Goal: Feedback & Contribution: Contribute content

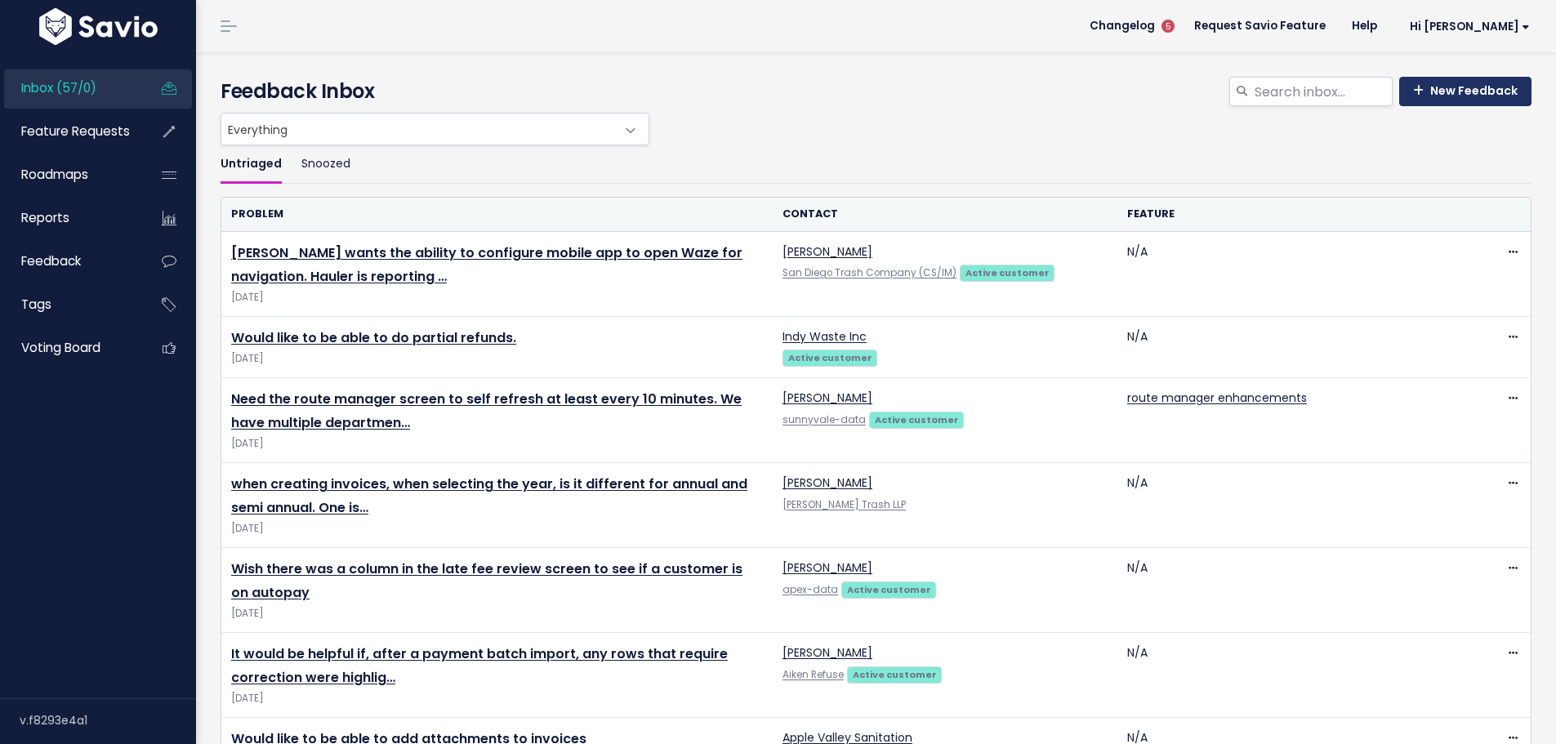
click at [1445, 105] on link "New Feedback" at bounding box center [1465, 91] width 132 height 29
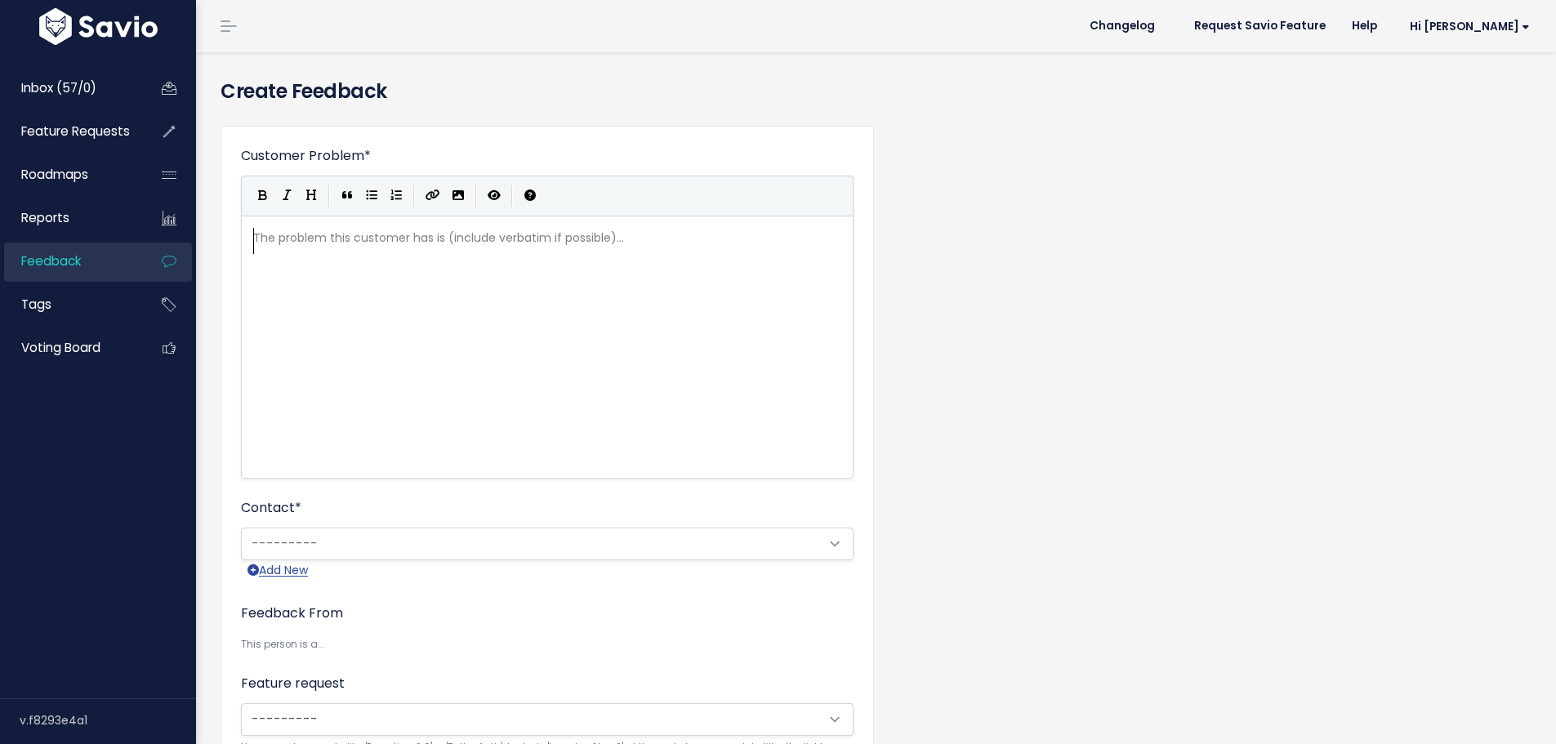
scroll to position [3, 0]
click at [310, 248] on pre "​" at bounding box center [553, 238] width 607 height 20
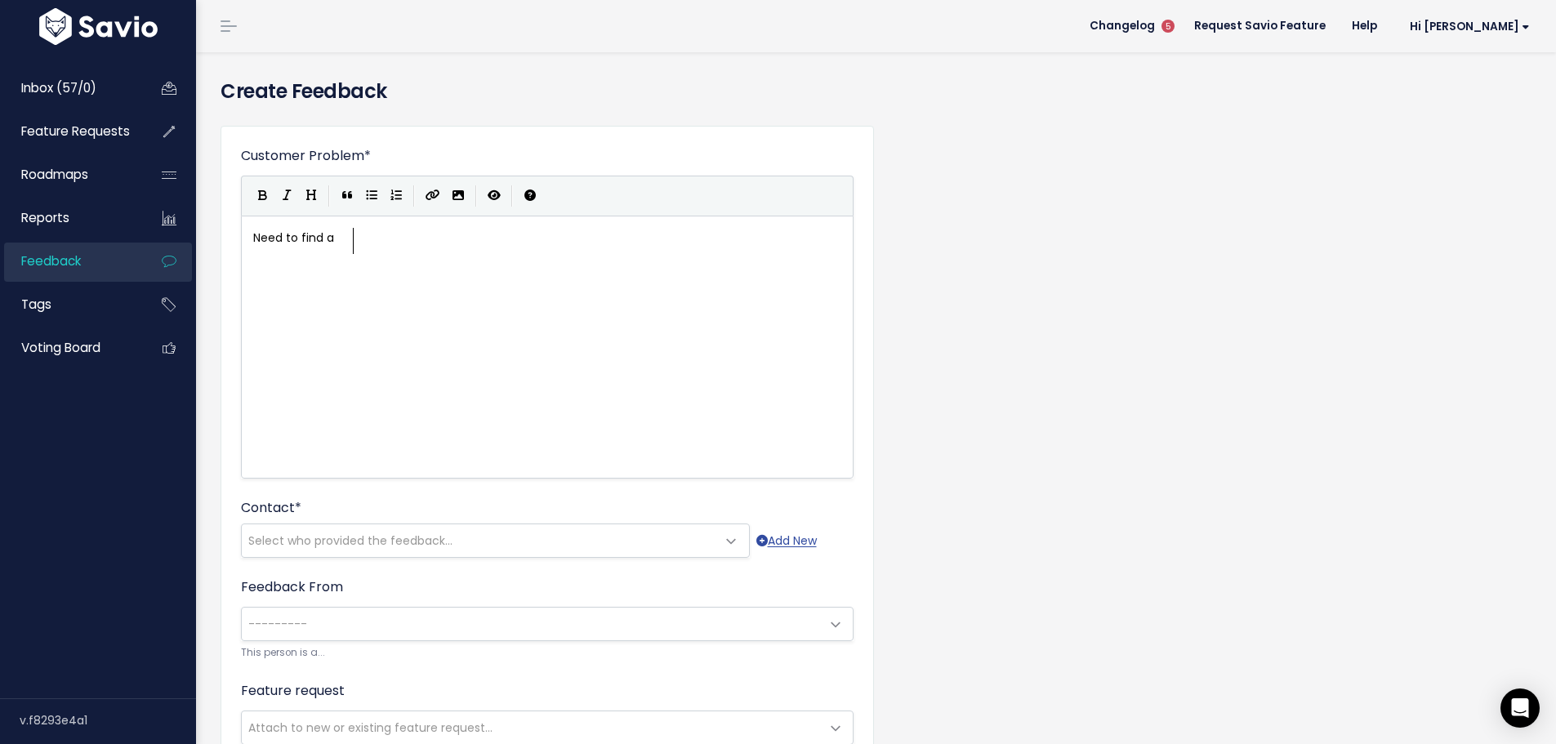
scroll to position [7, 104]
type textarea "Need to find a deactivated loction"
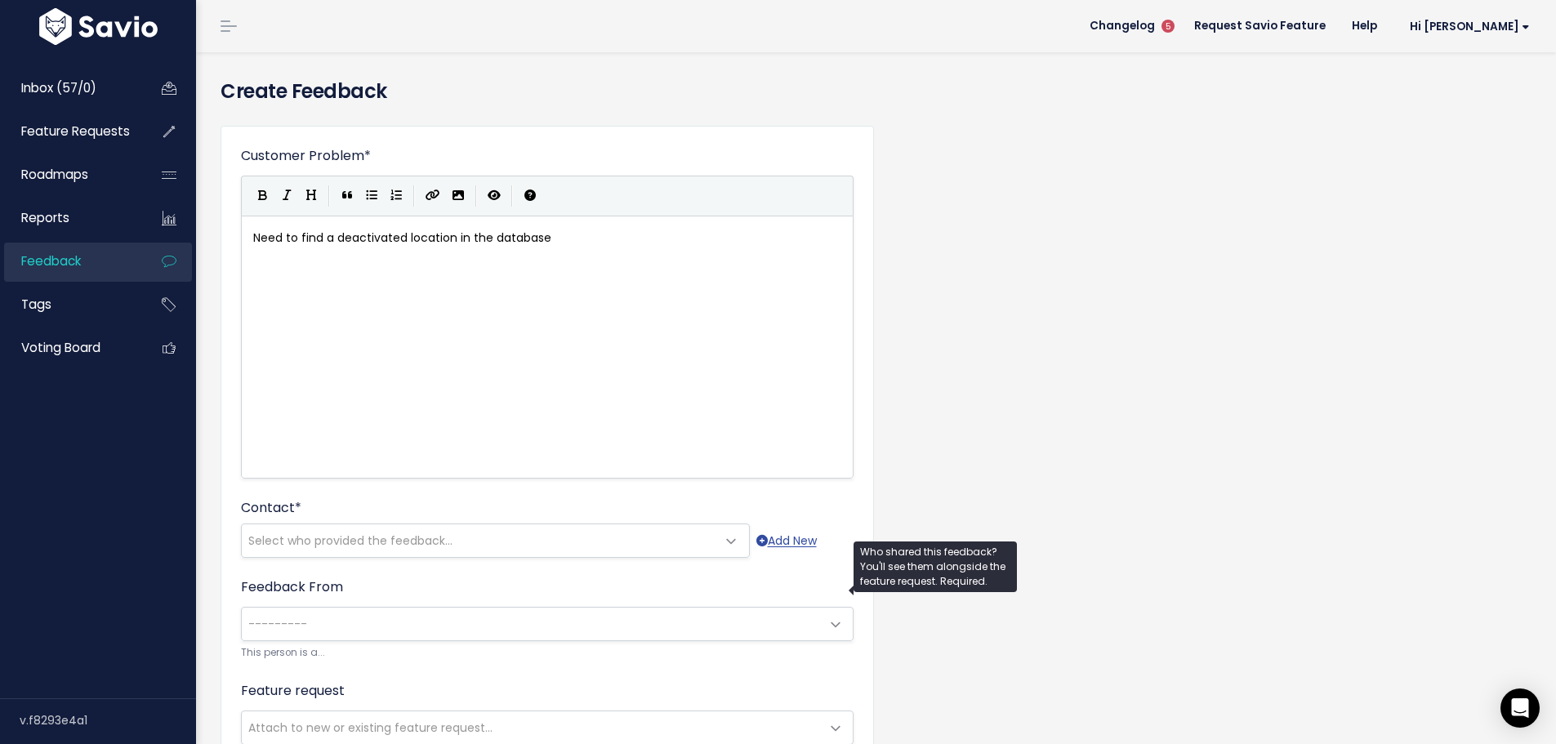
type textarea "ation in the database"
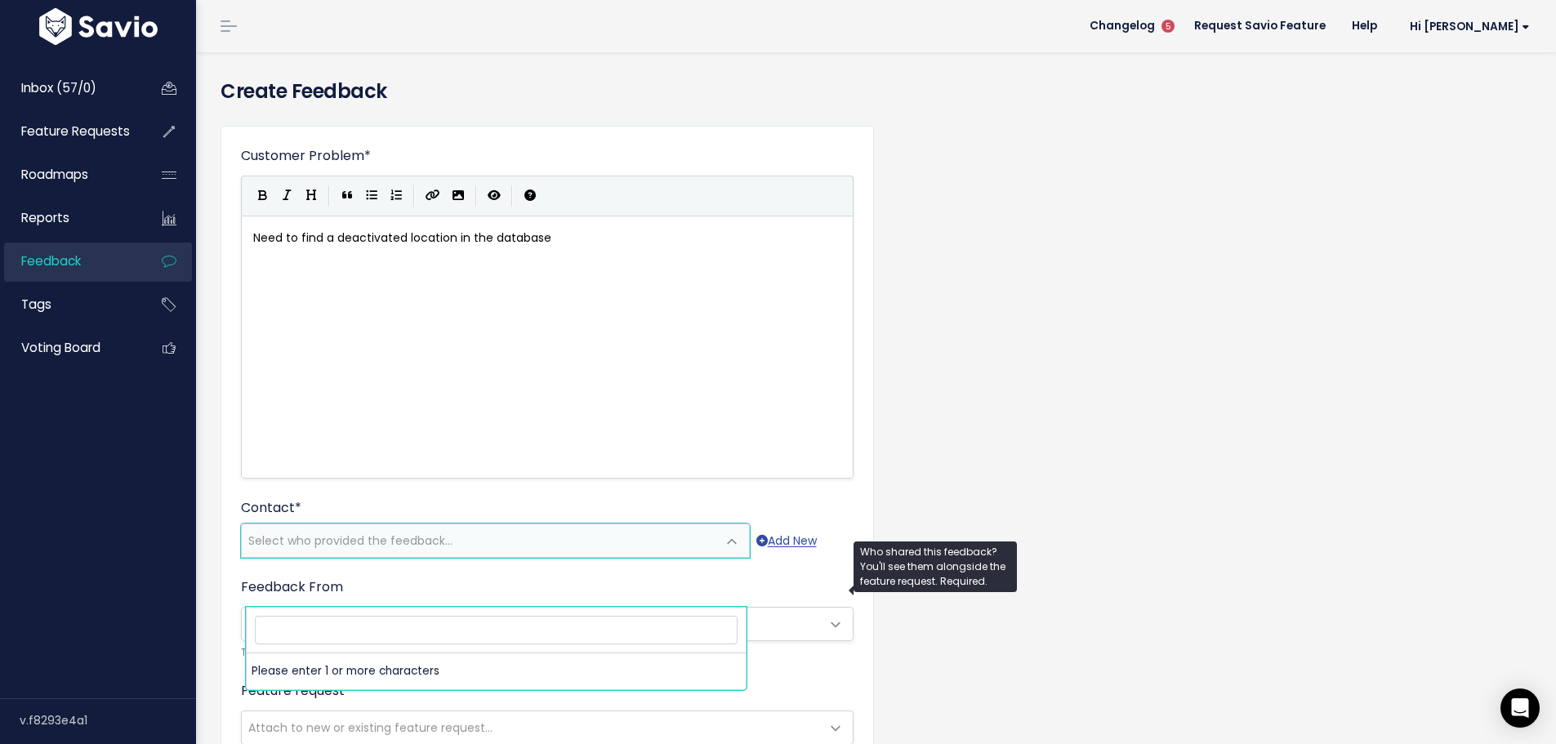
click at [417, 549] on span "Select who provided the feedback..." at bounding box center [350, 541] width 204 height 16
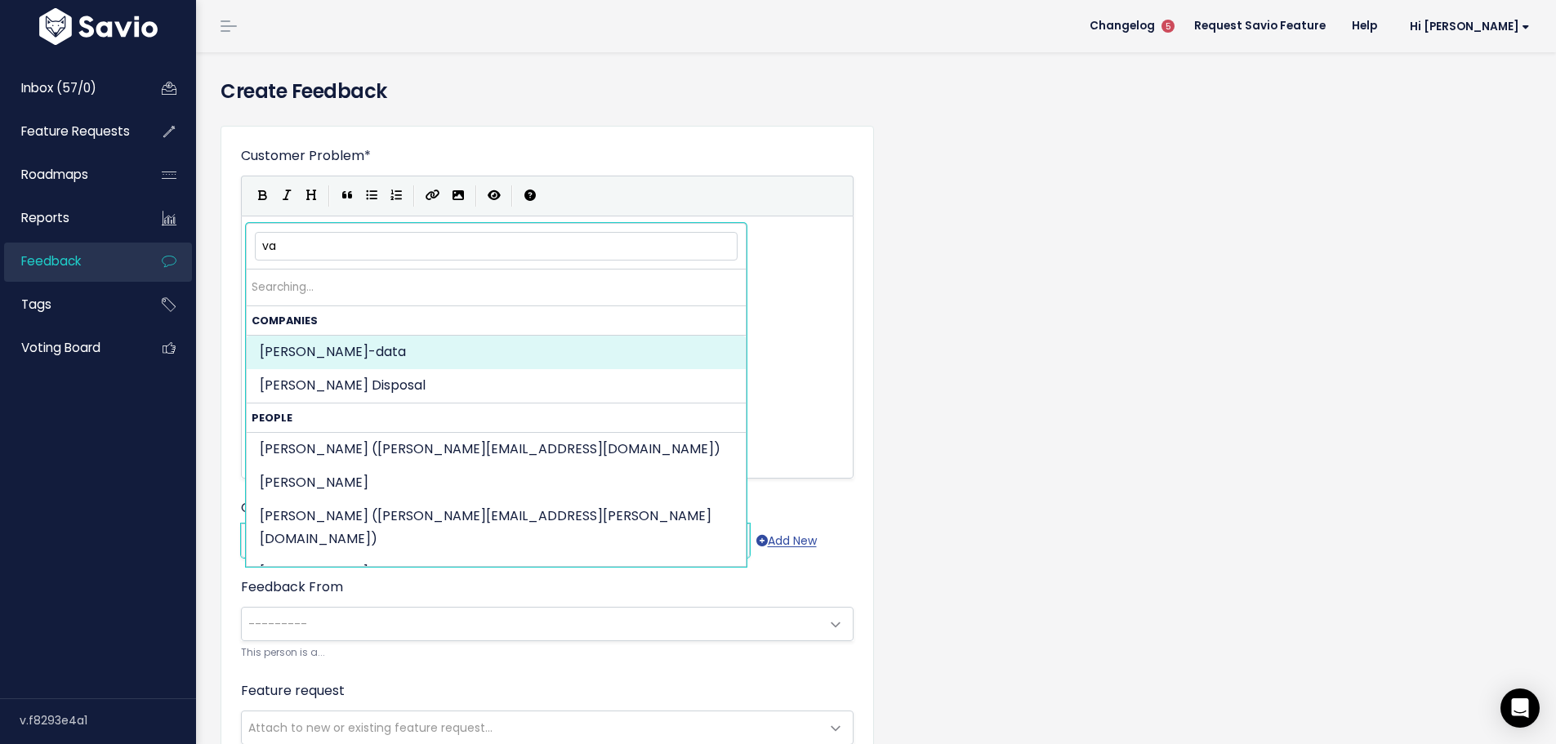
type input "v"
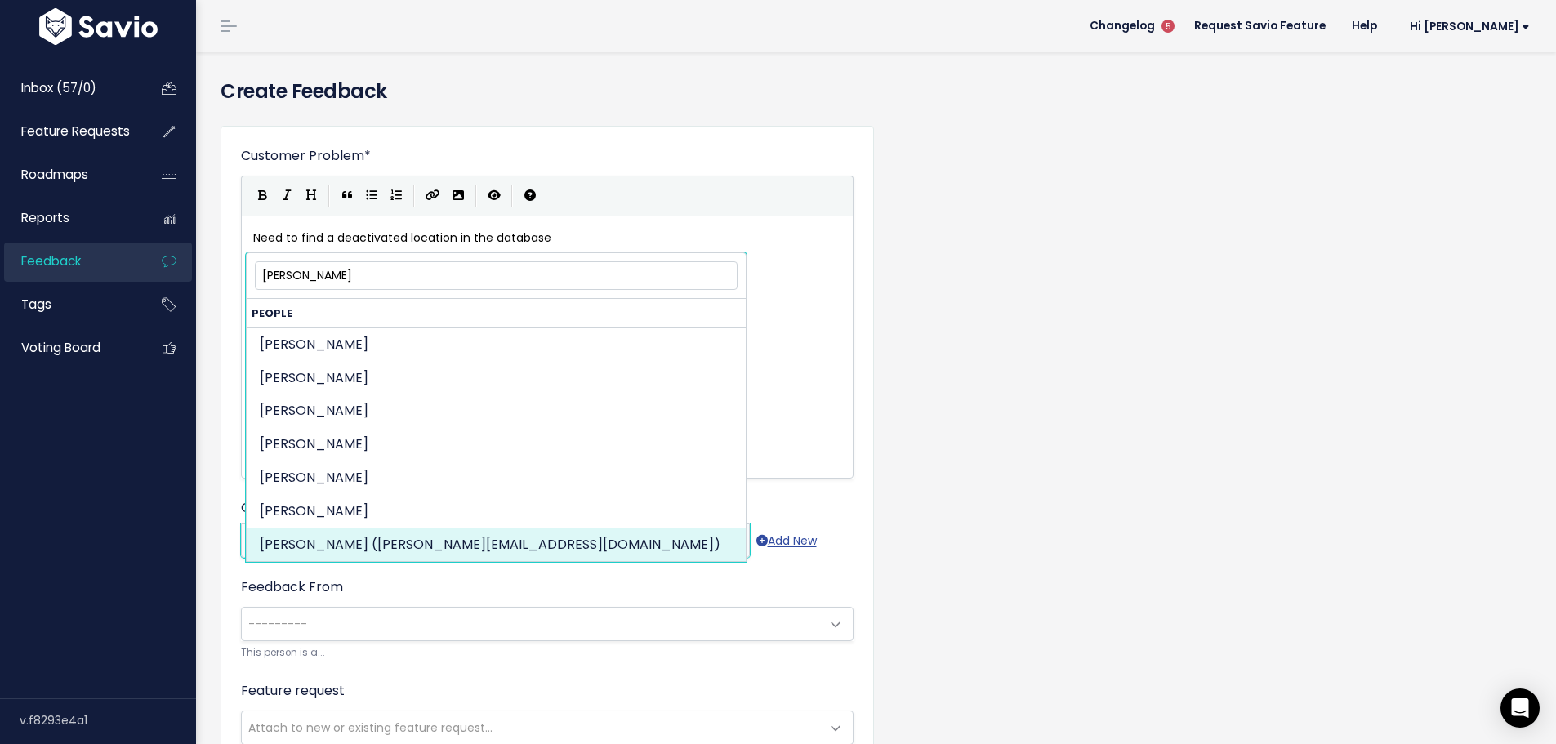
type input "[PERSON_NAME]"
select select "ACTIVE"
select select "84221638"
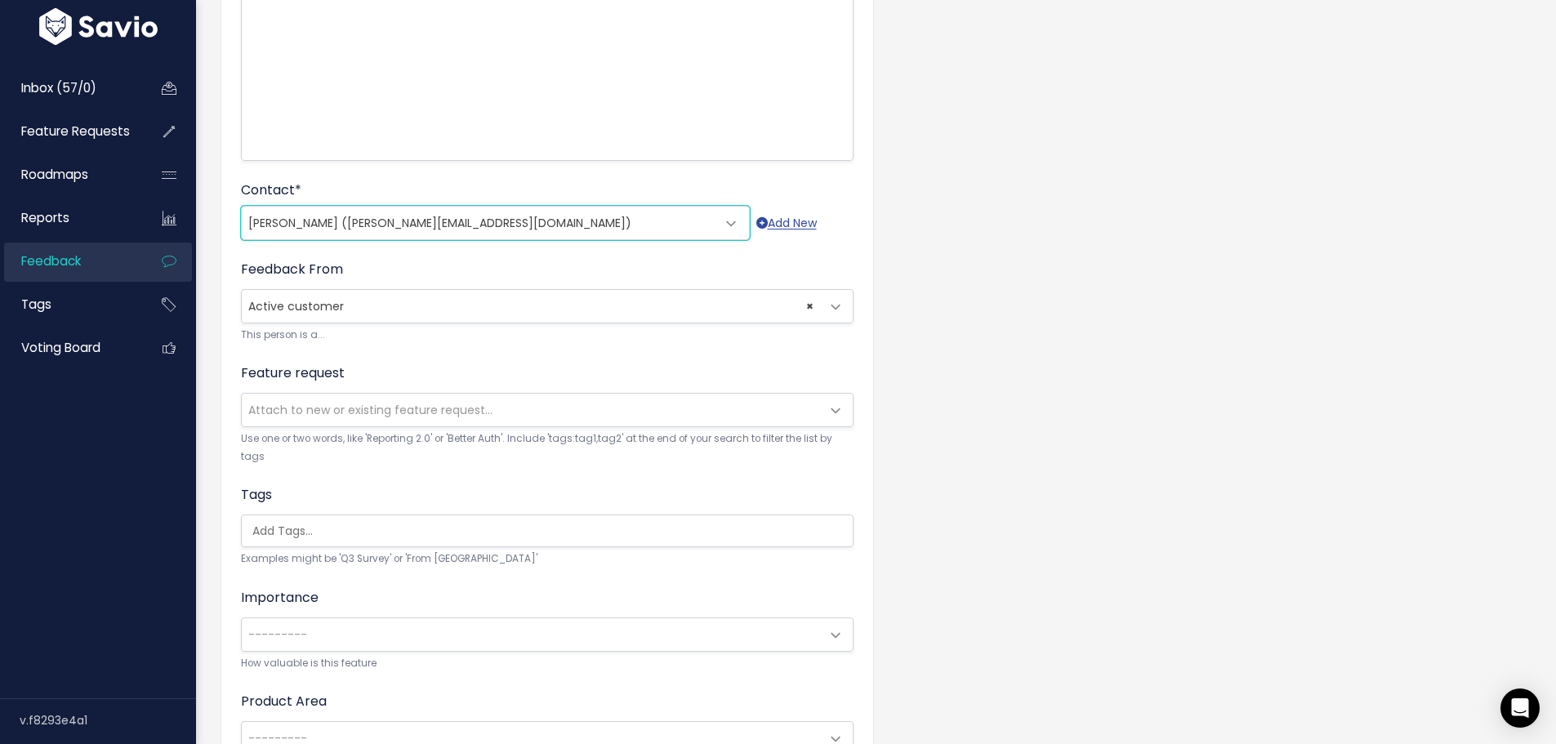
scroll to position [327, 0]
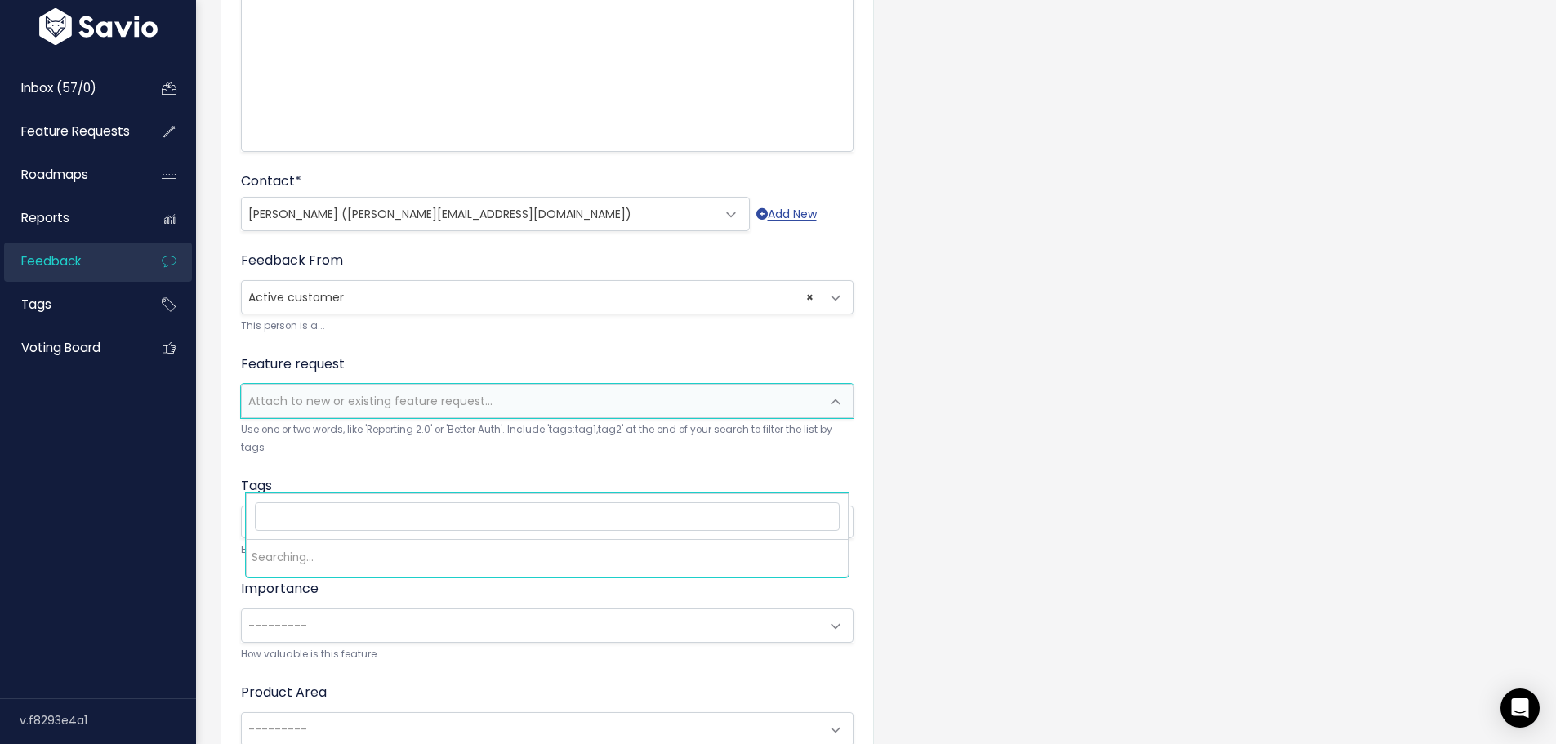
click at [268, 409] on span "Attach to new or existing feature request..." at bounding box center [370, 401] width 244 height 16
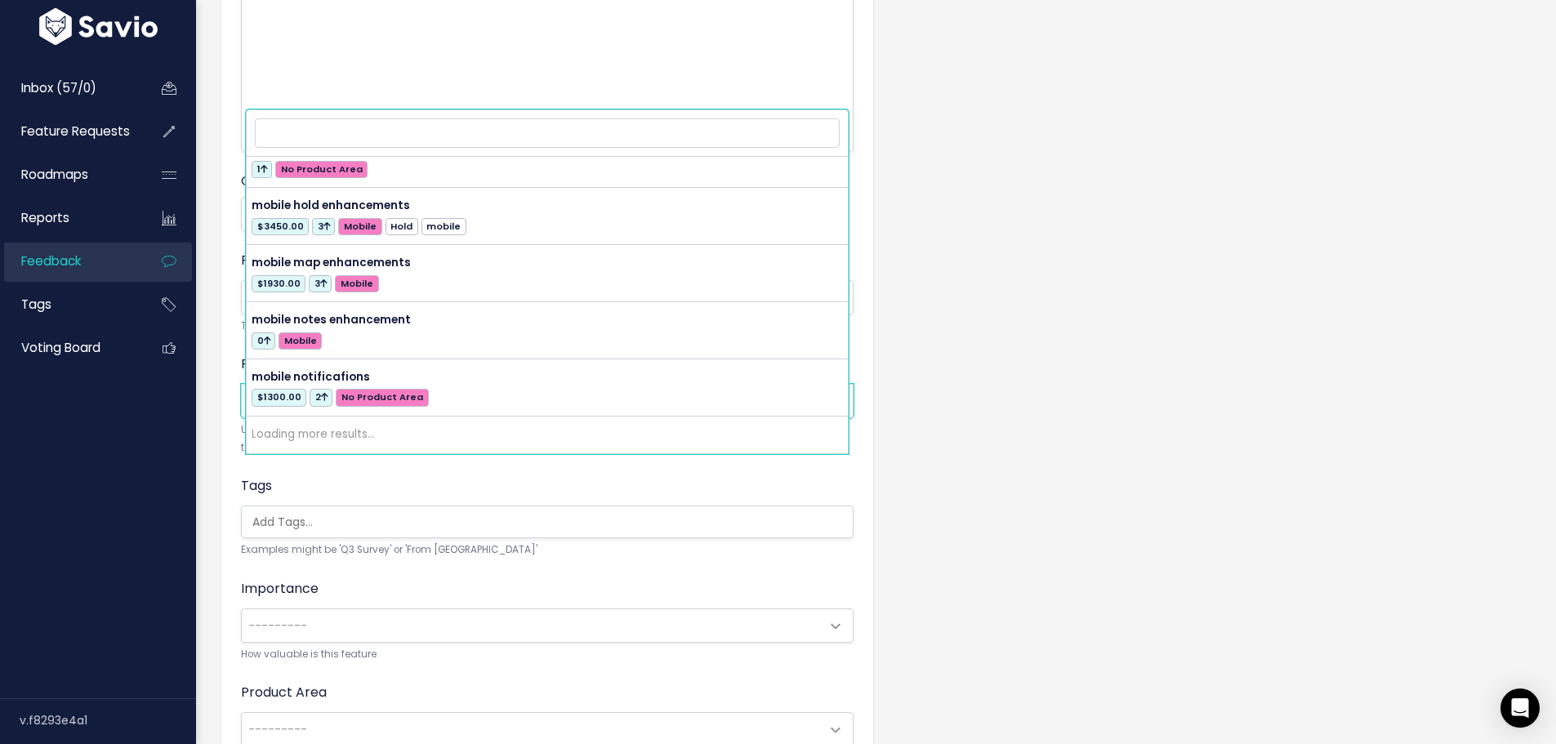
scroll to position [10093, 0]
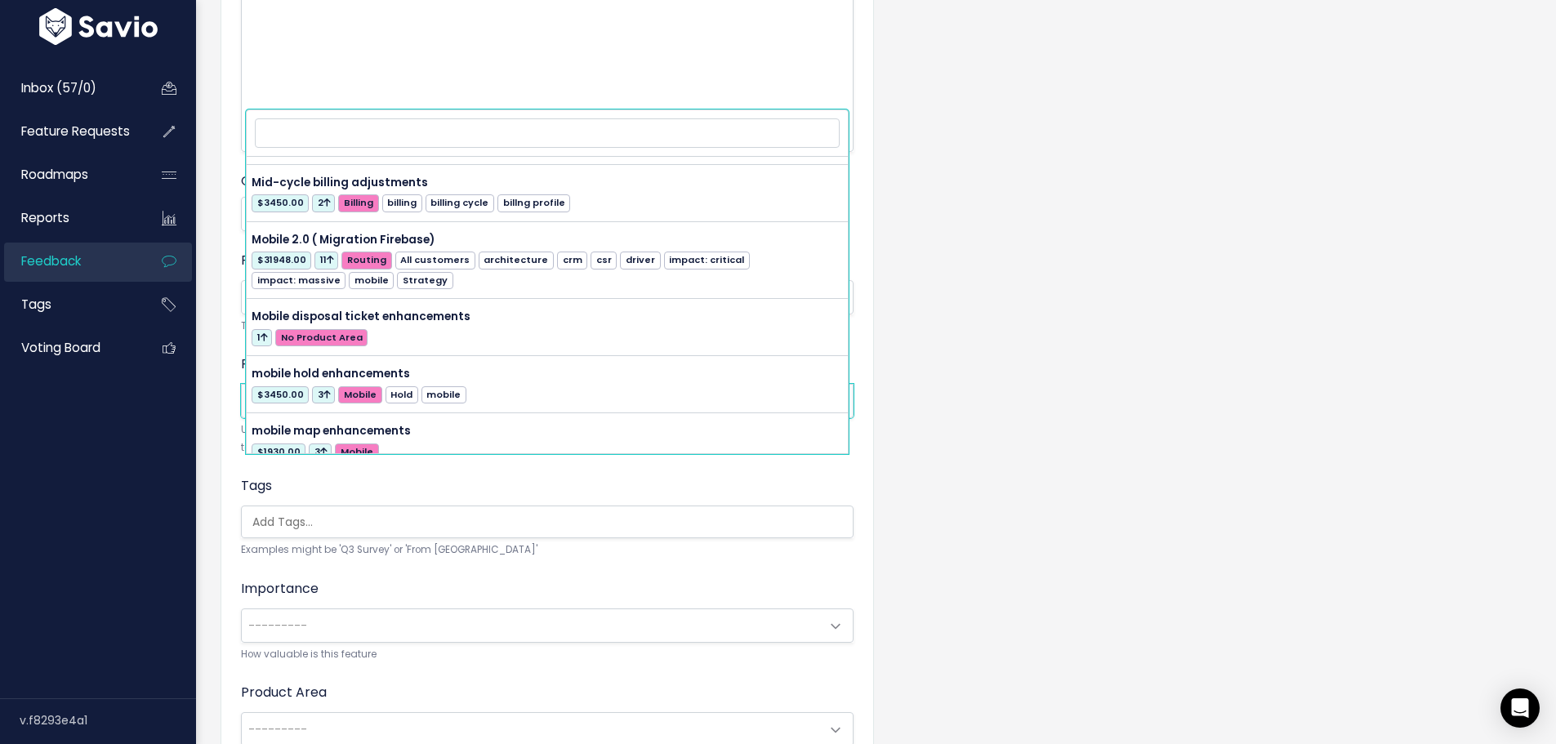
click at [287, 133] on input "search" at bounding box center [547, 132] width 585 height 29
click at [1305, 460] on div "Customer Problem * Need to find a deactivated location in the database | | | | …" at bounding box center [875, 330] width 1335 height 1088
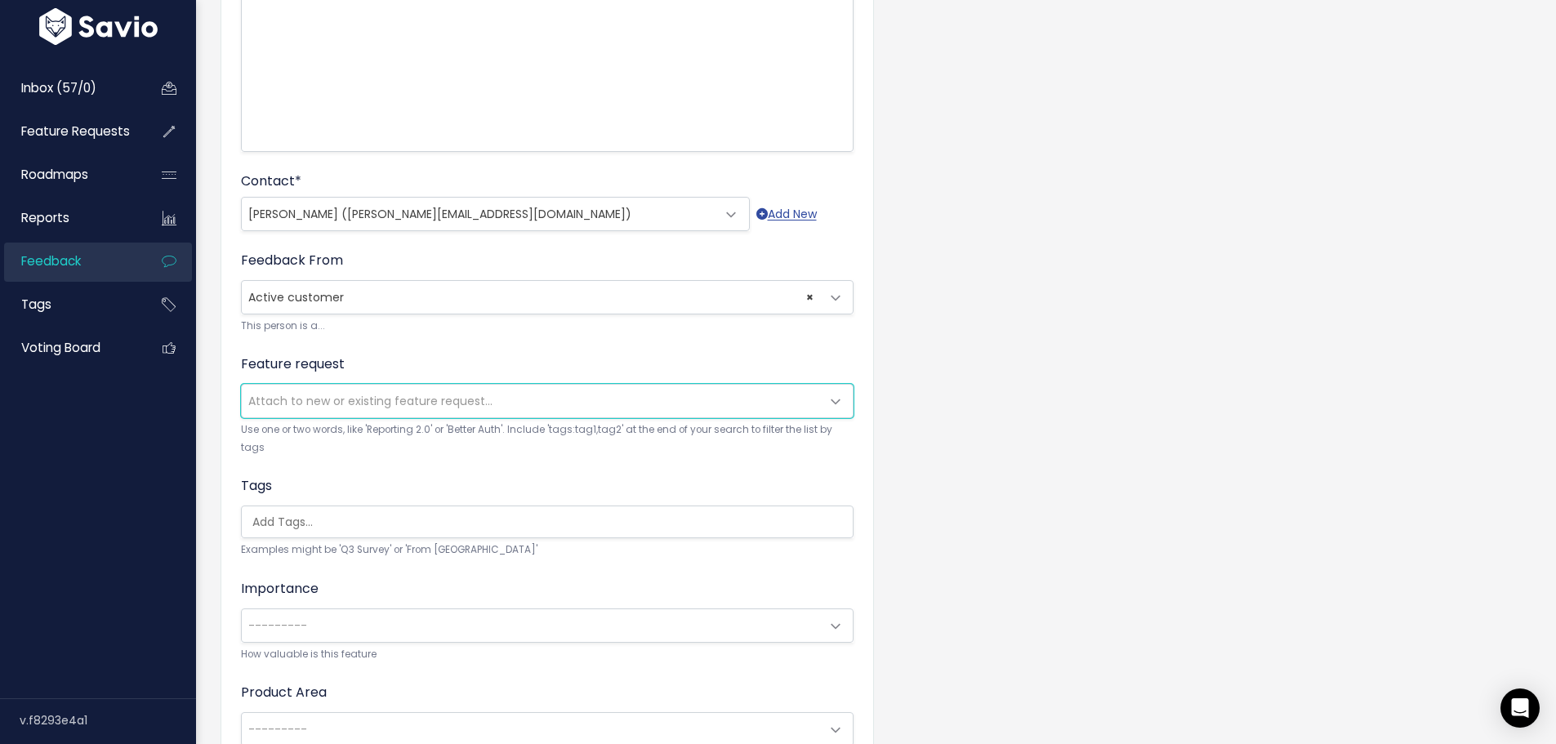
click at [299, 409] on span "Attach to new or existing feature request..." at bounding box center [370, 401] width 244 height 16
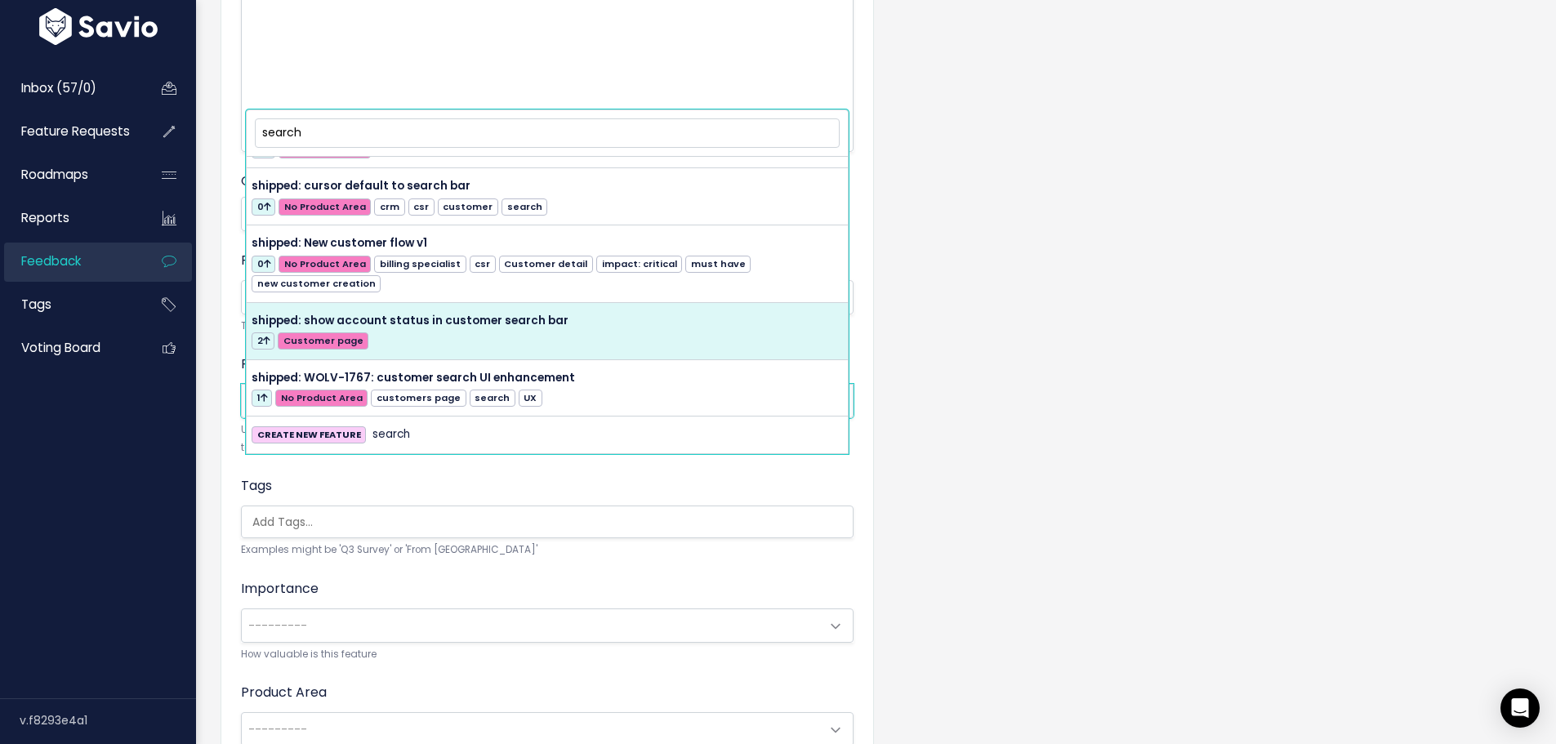
scroll to position [0, 0]
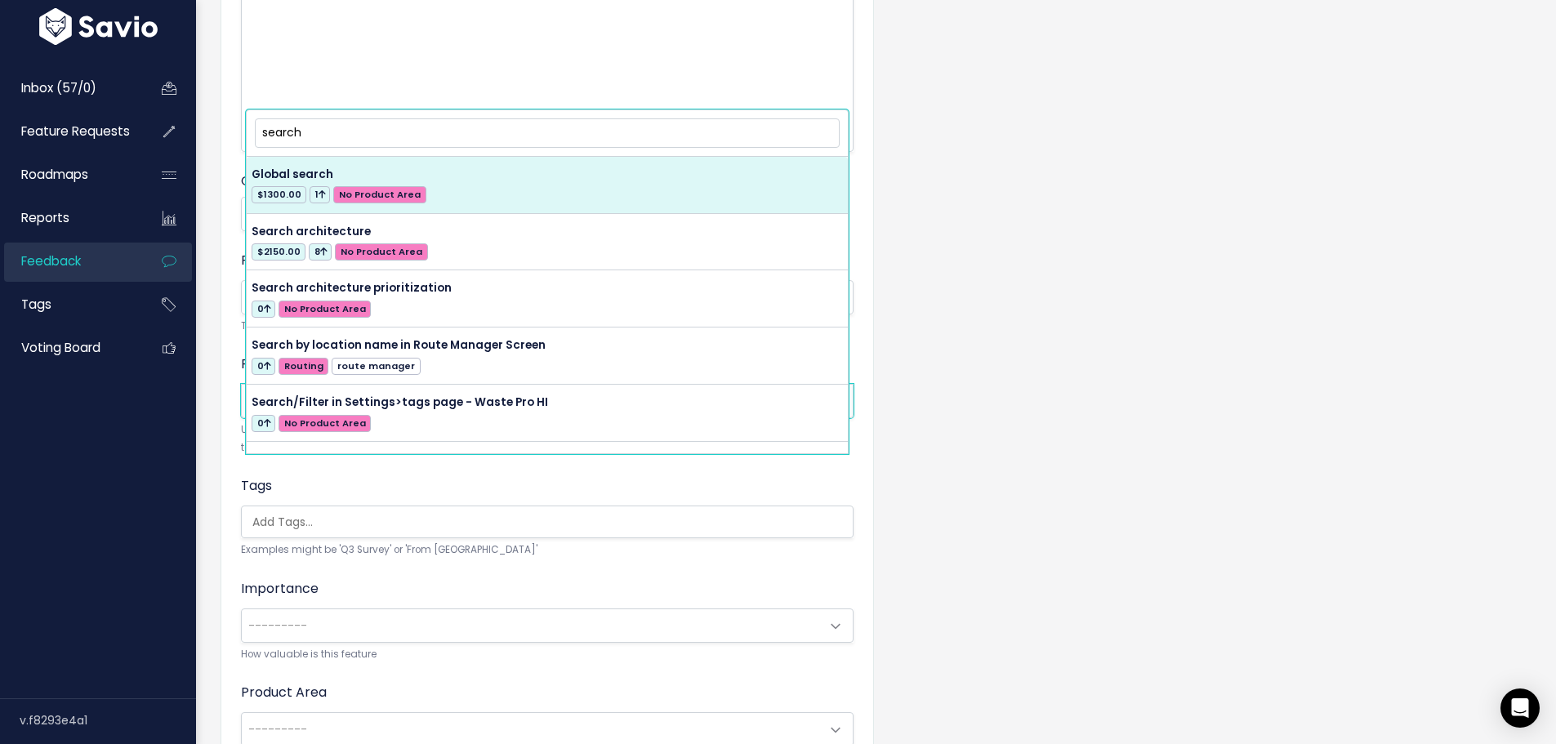
type input "search"
select select "57598"
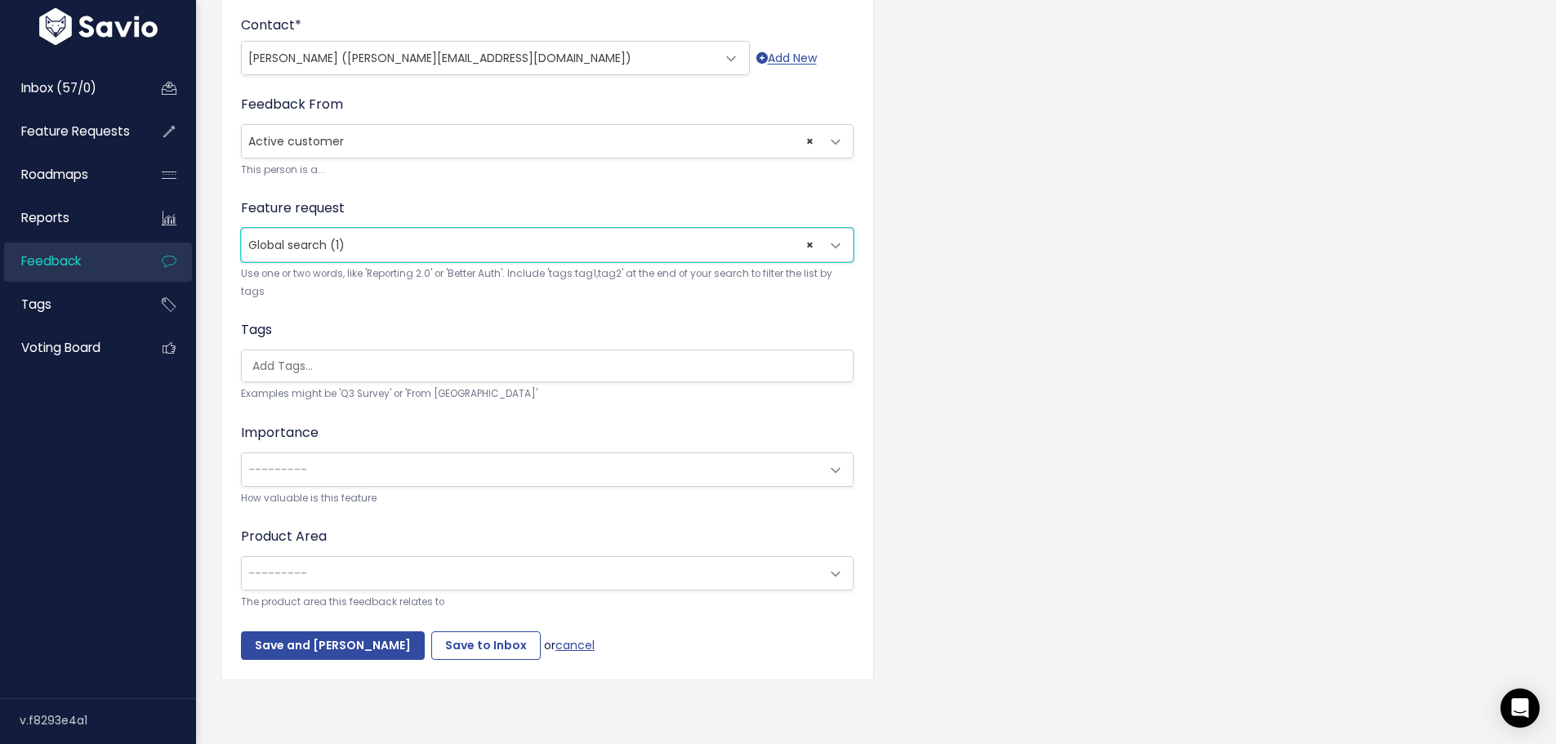
scroll to position [572, 0]
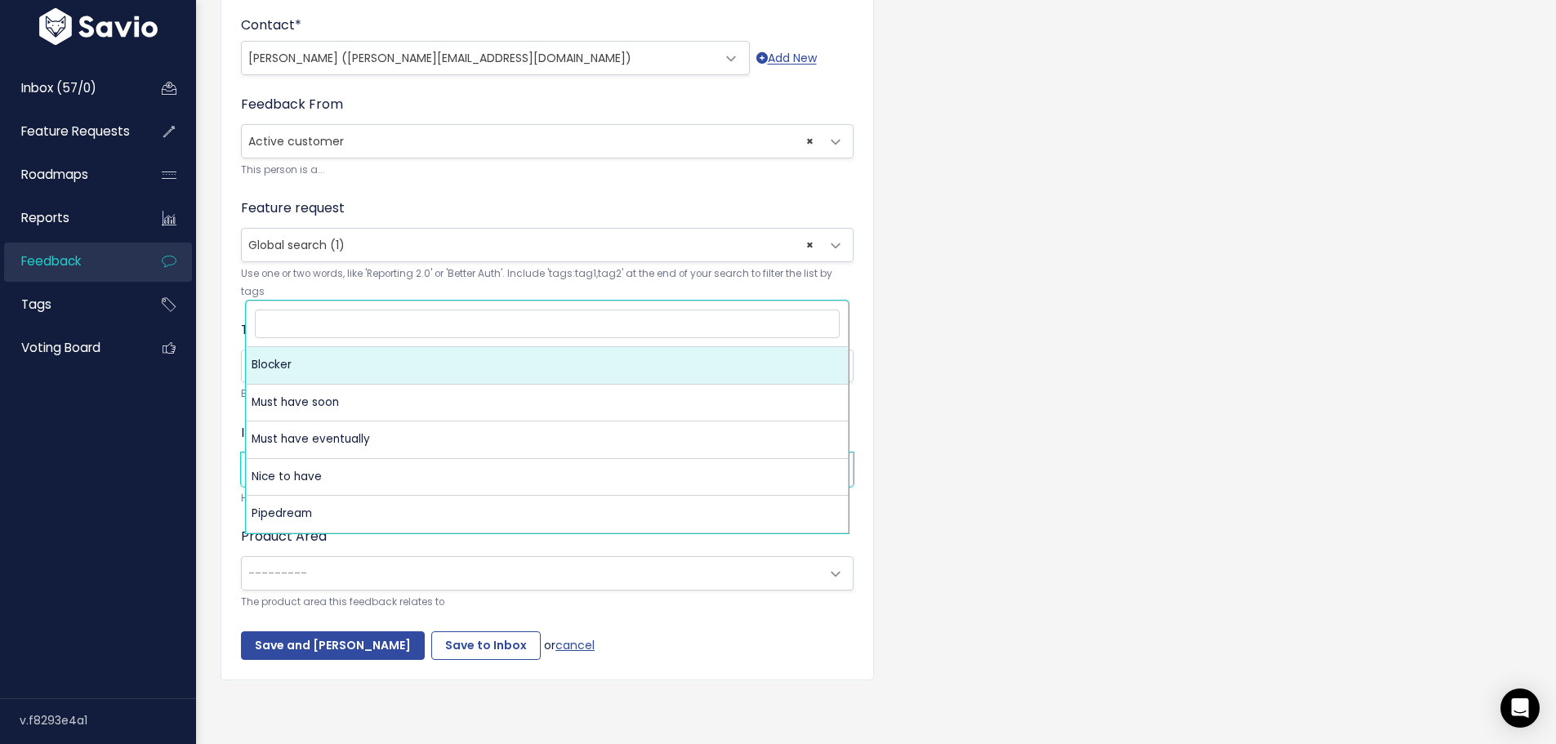
click at [301, 478] on span "---------" at bounding box center [277, 469] width 59 height 16
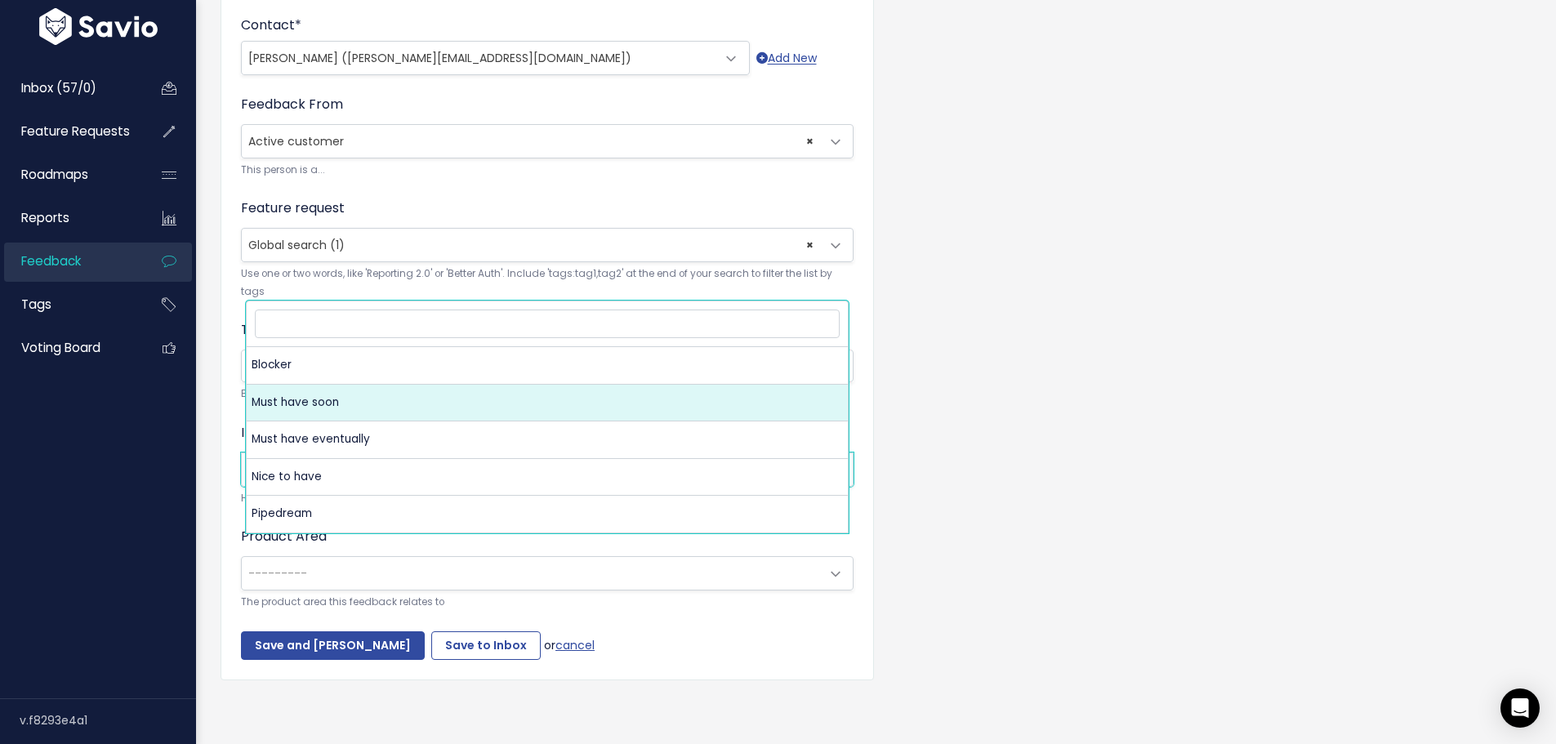
select select "MUST_HAVE"
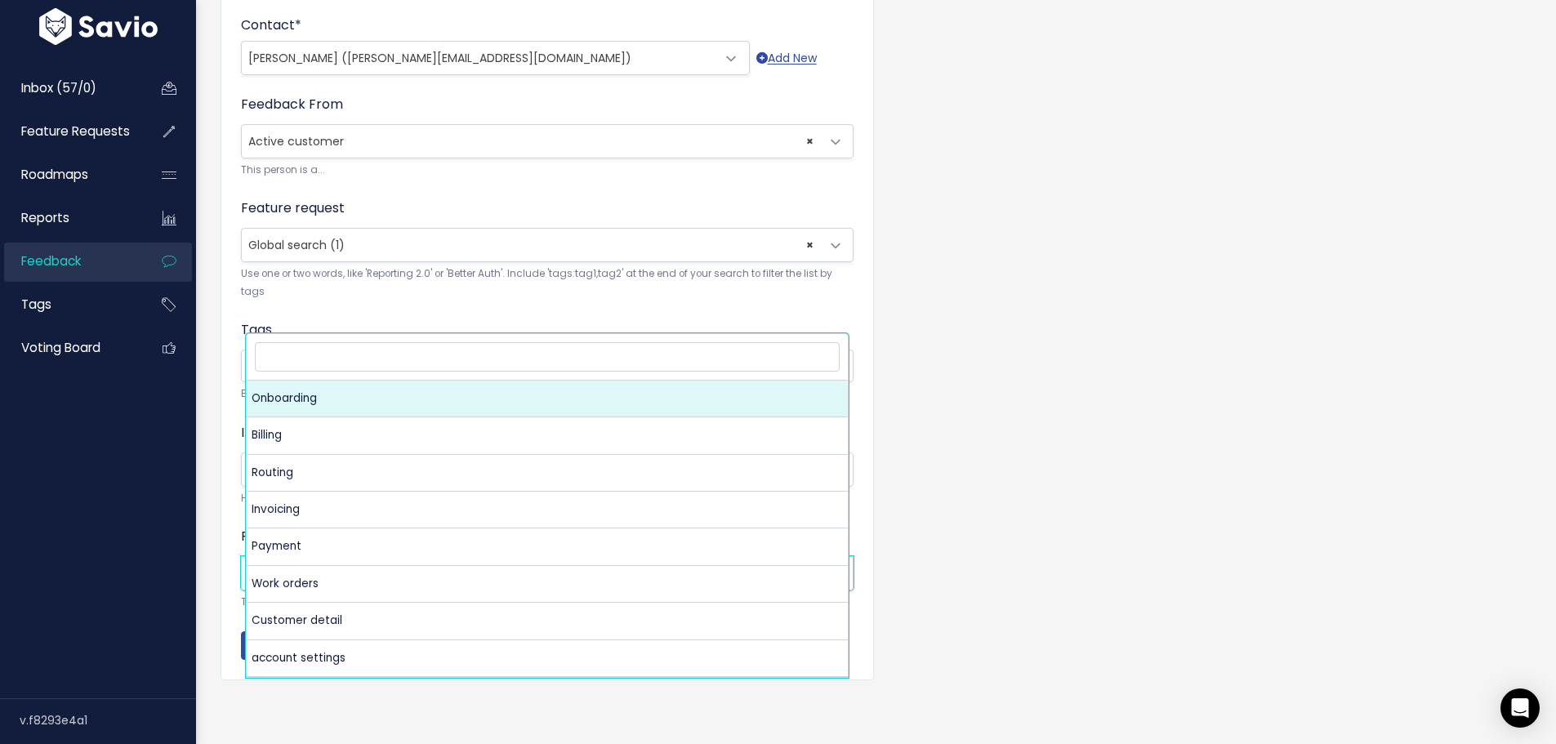
click at [319, 590] on span "---------" at bounding box center [531, 573] width 578 height 33
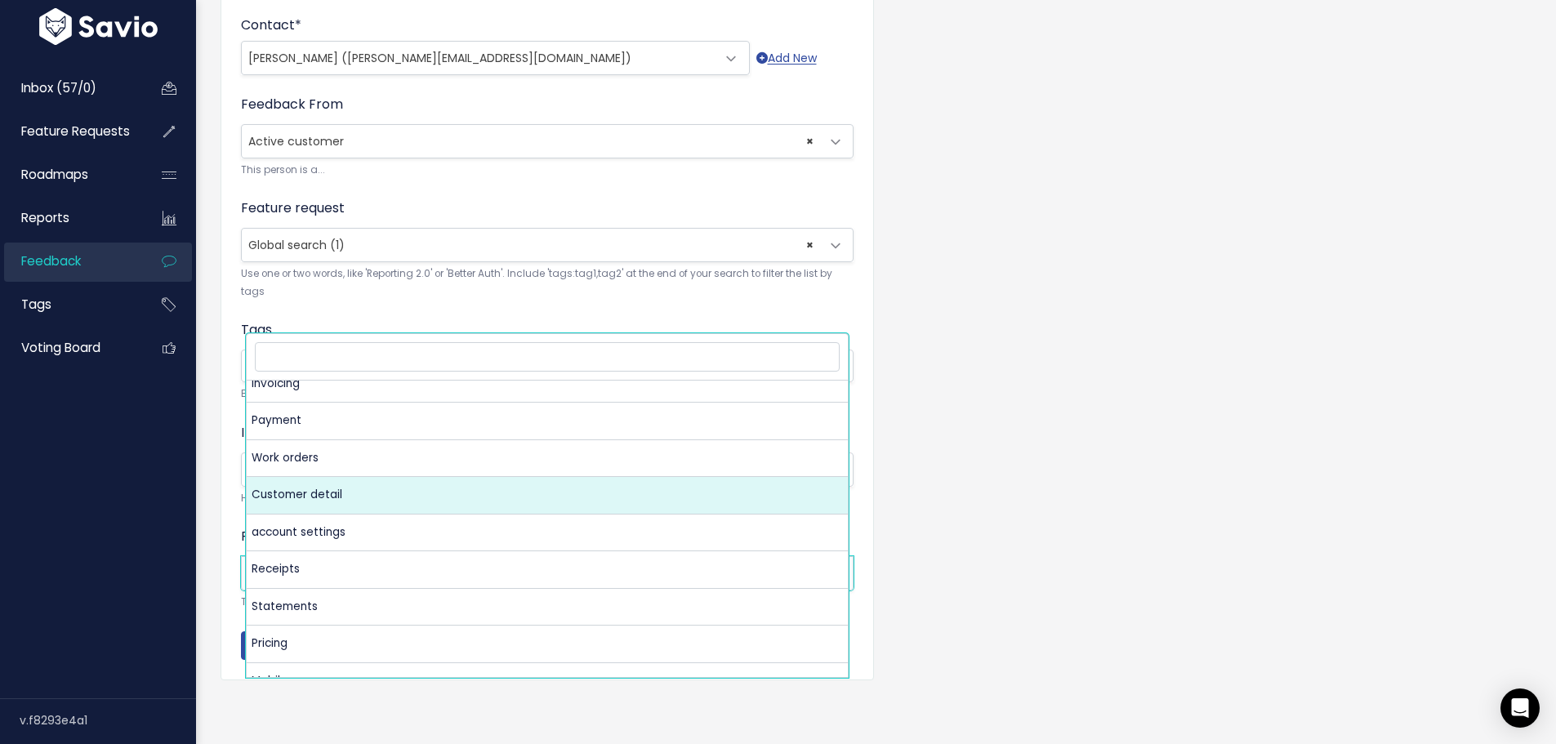
scroll to position [163, 0]
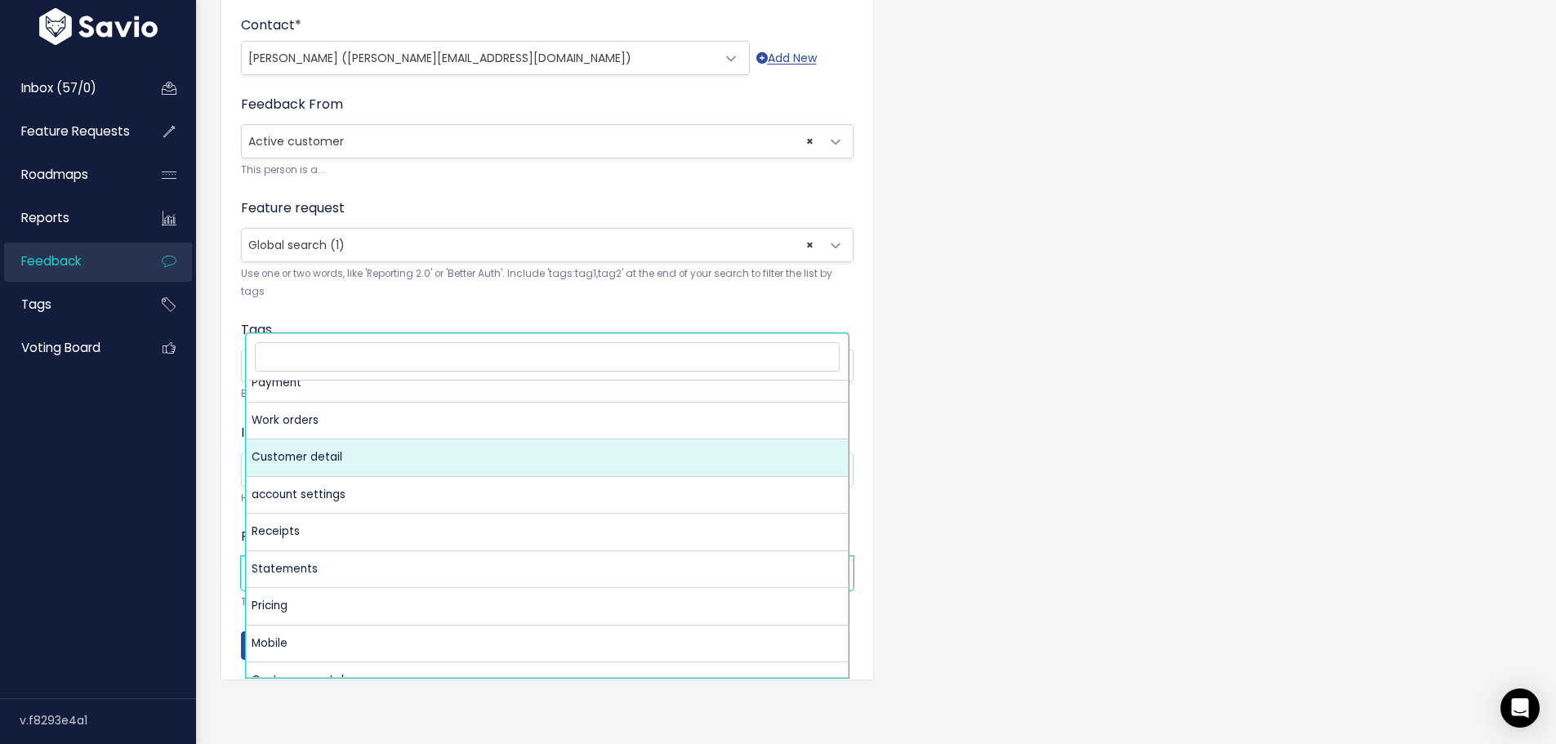
select select "MAIN:CUSTOMER_DETAIL"
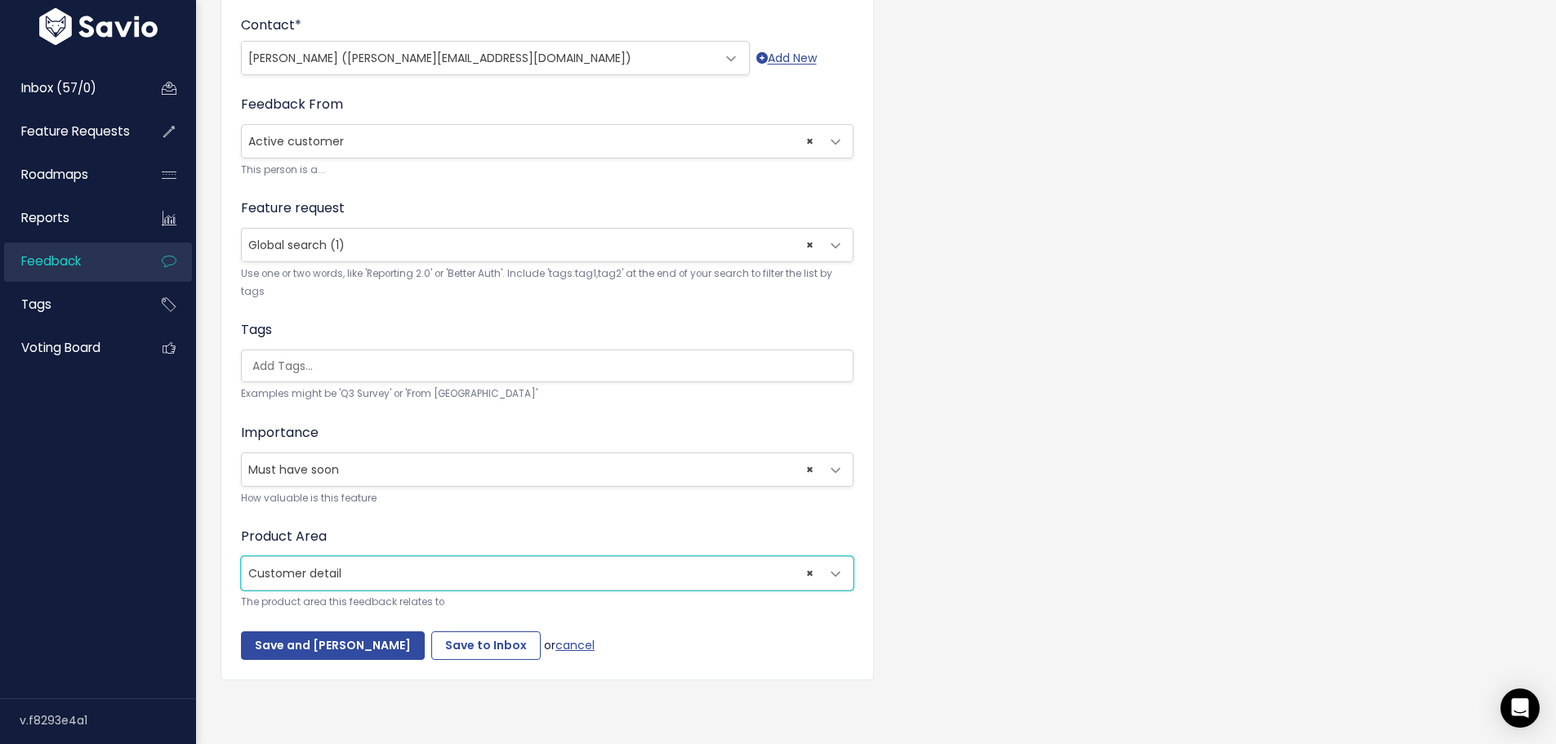
scroll to position [653, 0]
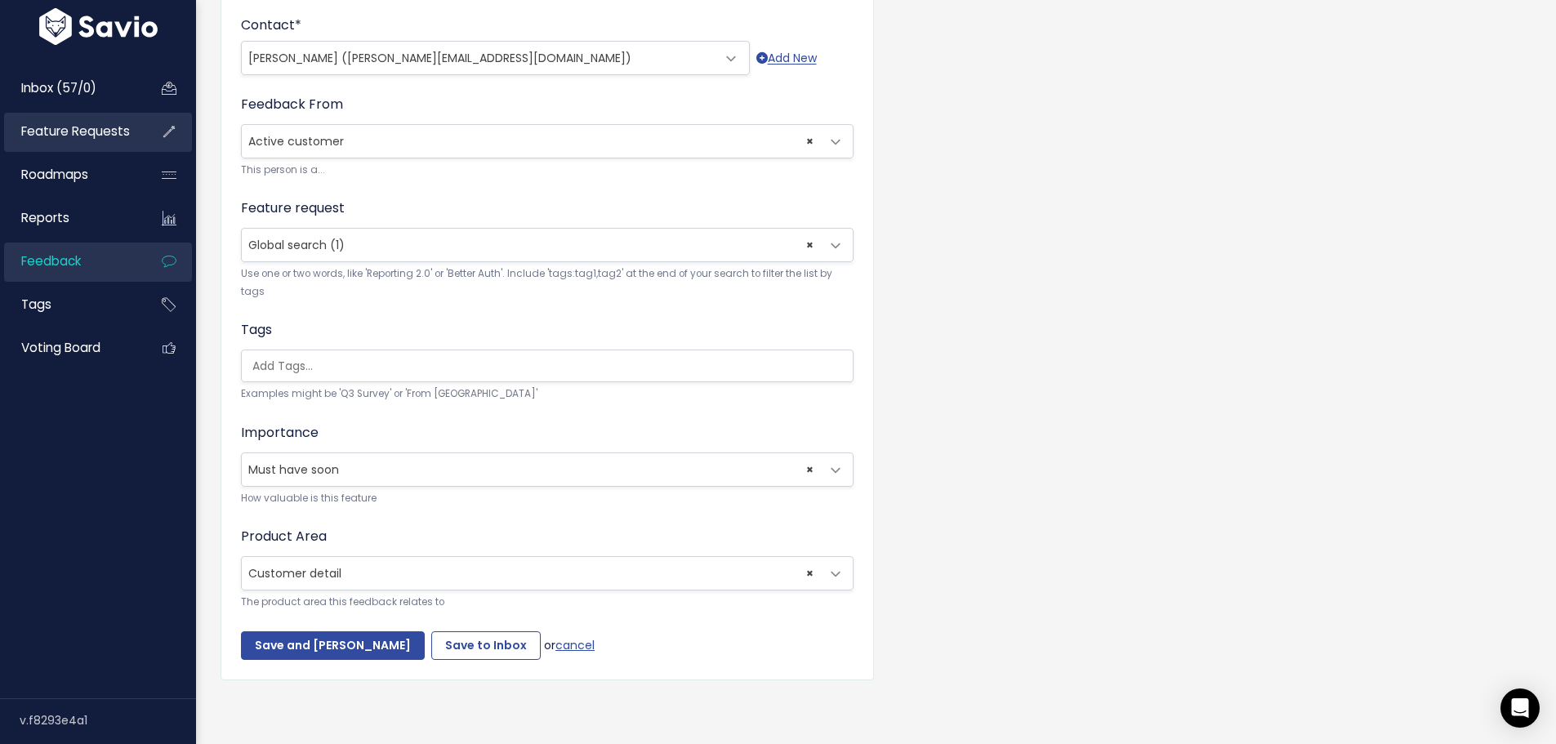
click at [83, 140] on span "Feature Requests" at bounding box center [75, 131] width 109 height 17
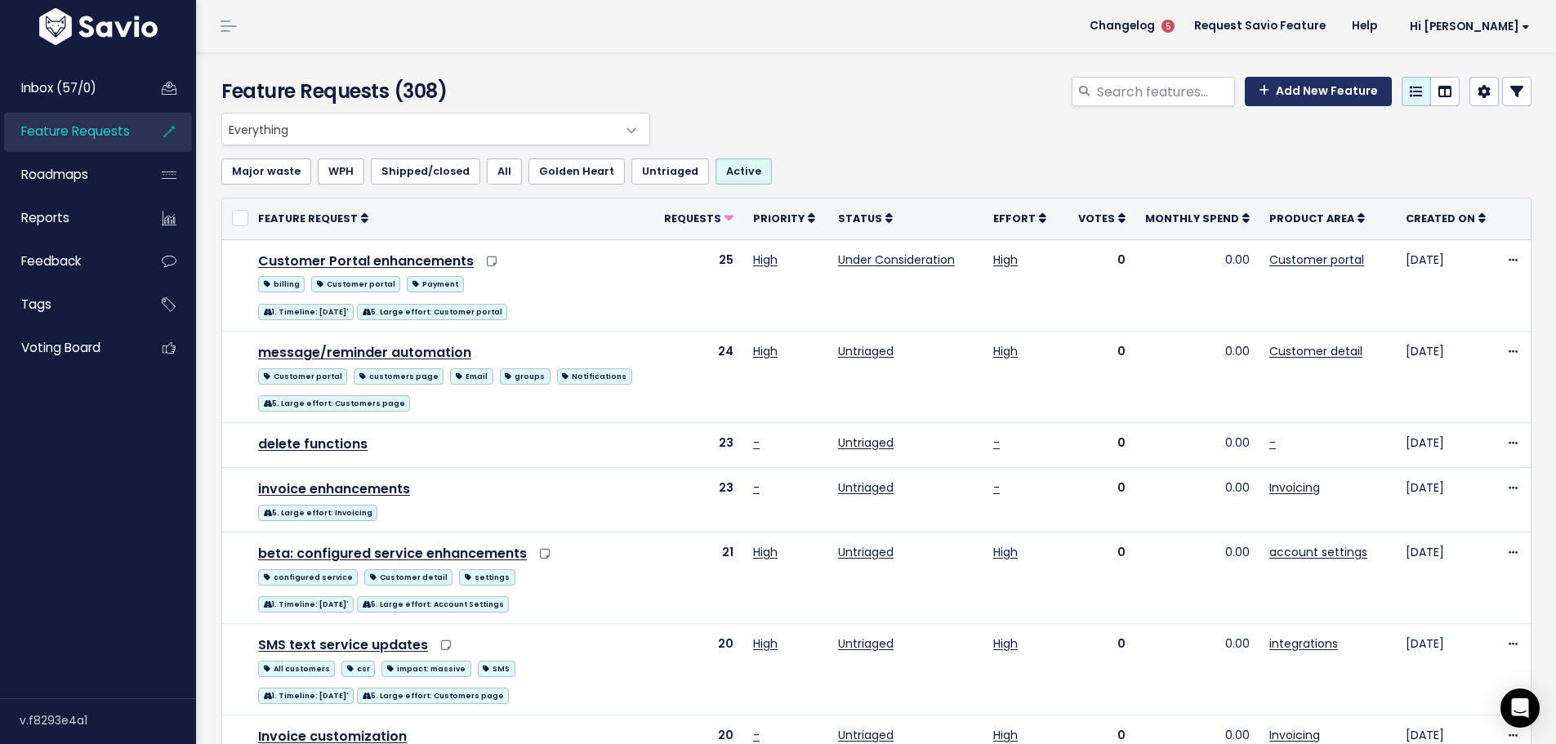
click at [1261, 106] on link "Add New Feature" at bounding box center [1318, 91] width 147 height 29
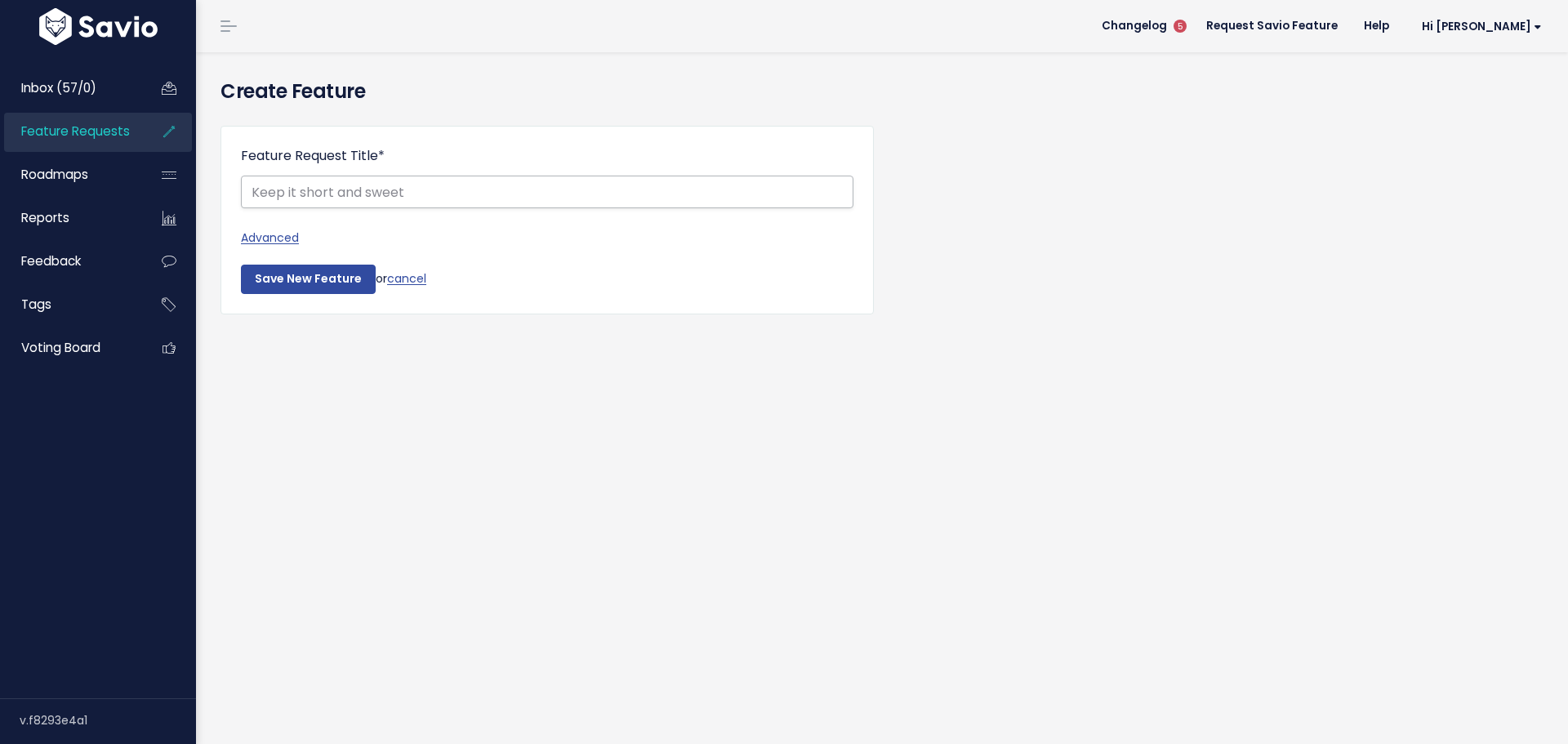
click at [368, 208] on input "Feature Request Title *" at bounding box center [547, 192] width 613 height 33
type input "Search for deactivated locations"
click at [284, 248] on link "Advanced" at bounding box center [547, 238] width 613 height 20
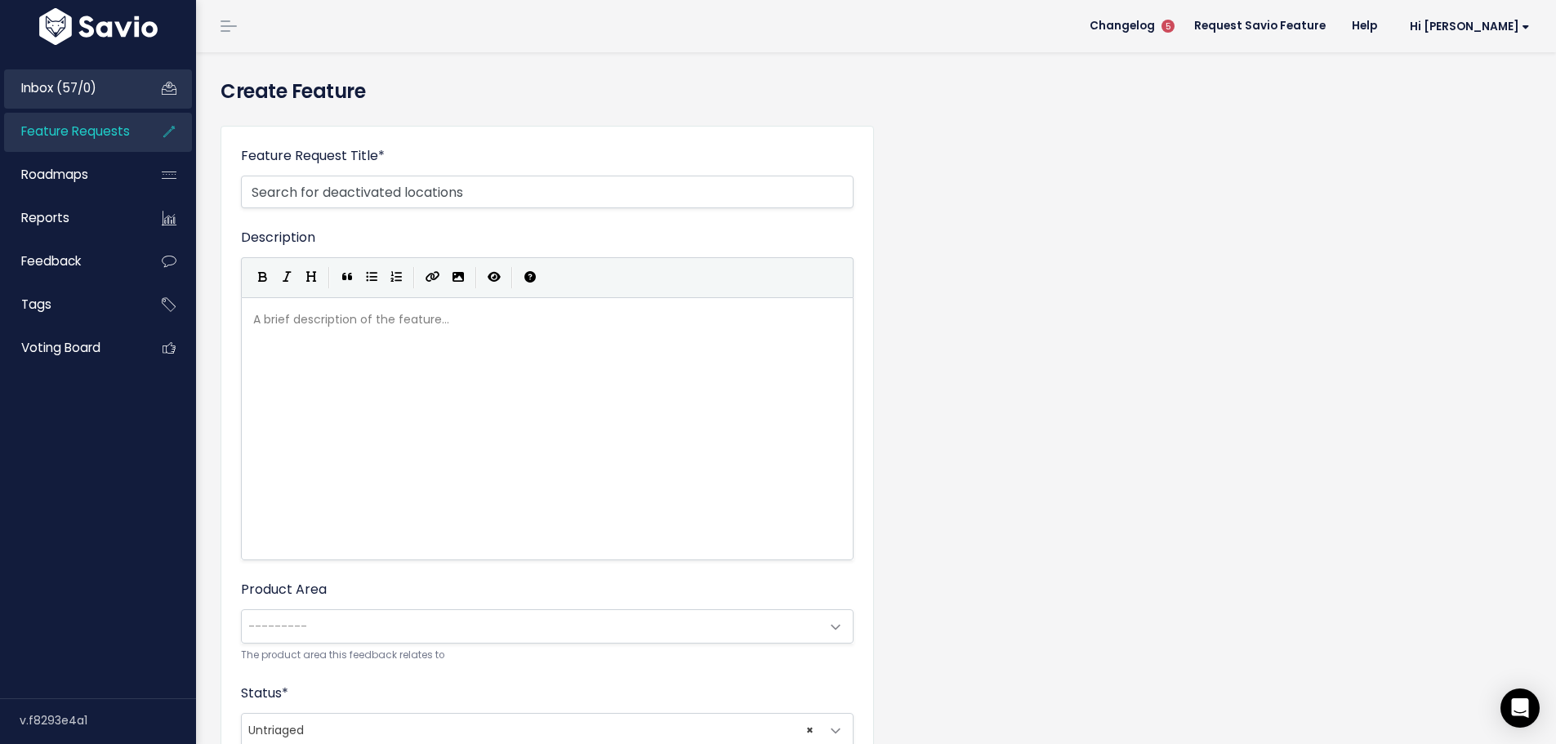
click at [60, 96] on span "Inbox (57/0)" at bounding box center [58, 87] width 75 height 17
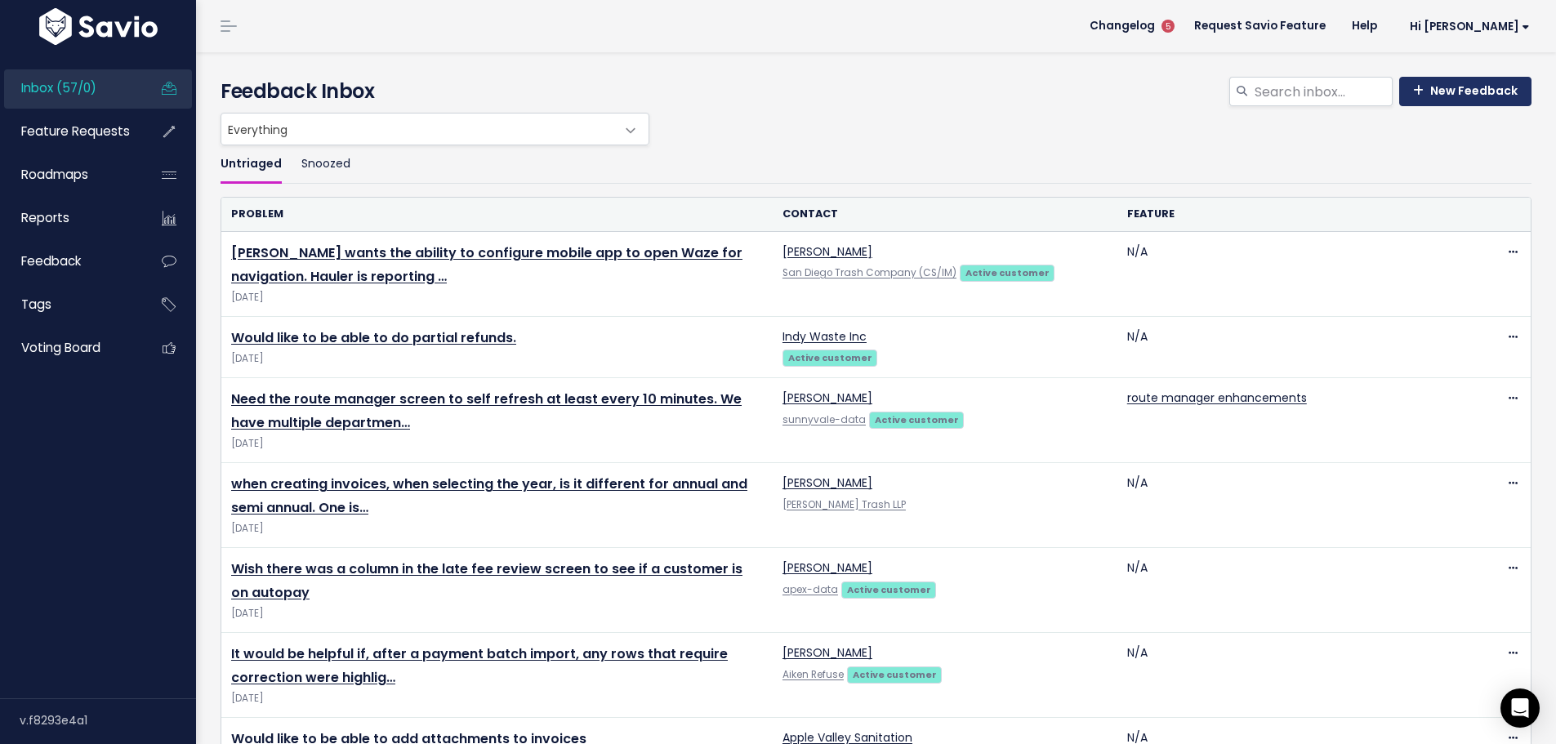
click at [1436, 106] on link "New Feedback" at bounding box center [1465, 91] width 132 height 29
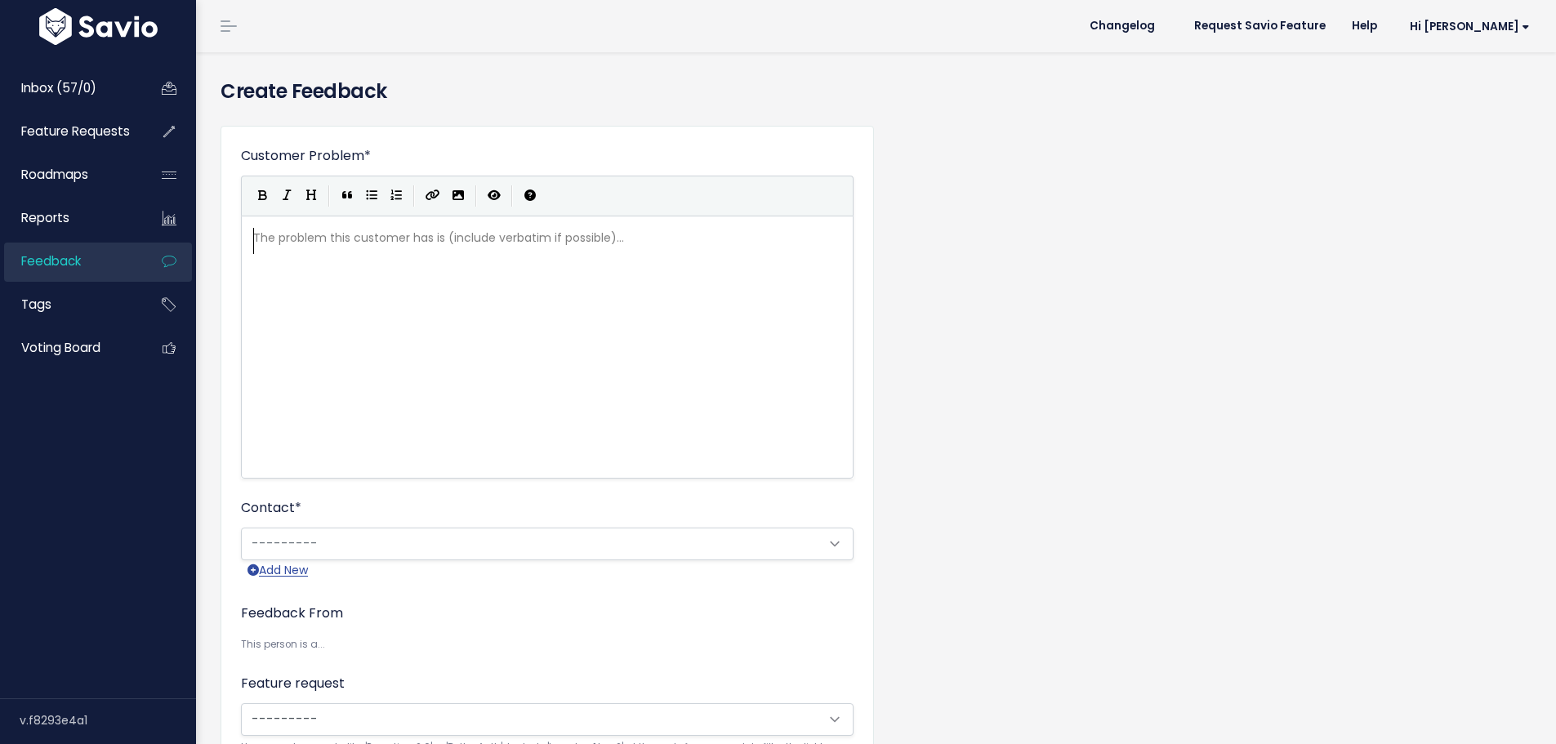
scroll to position [3, 0]
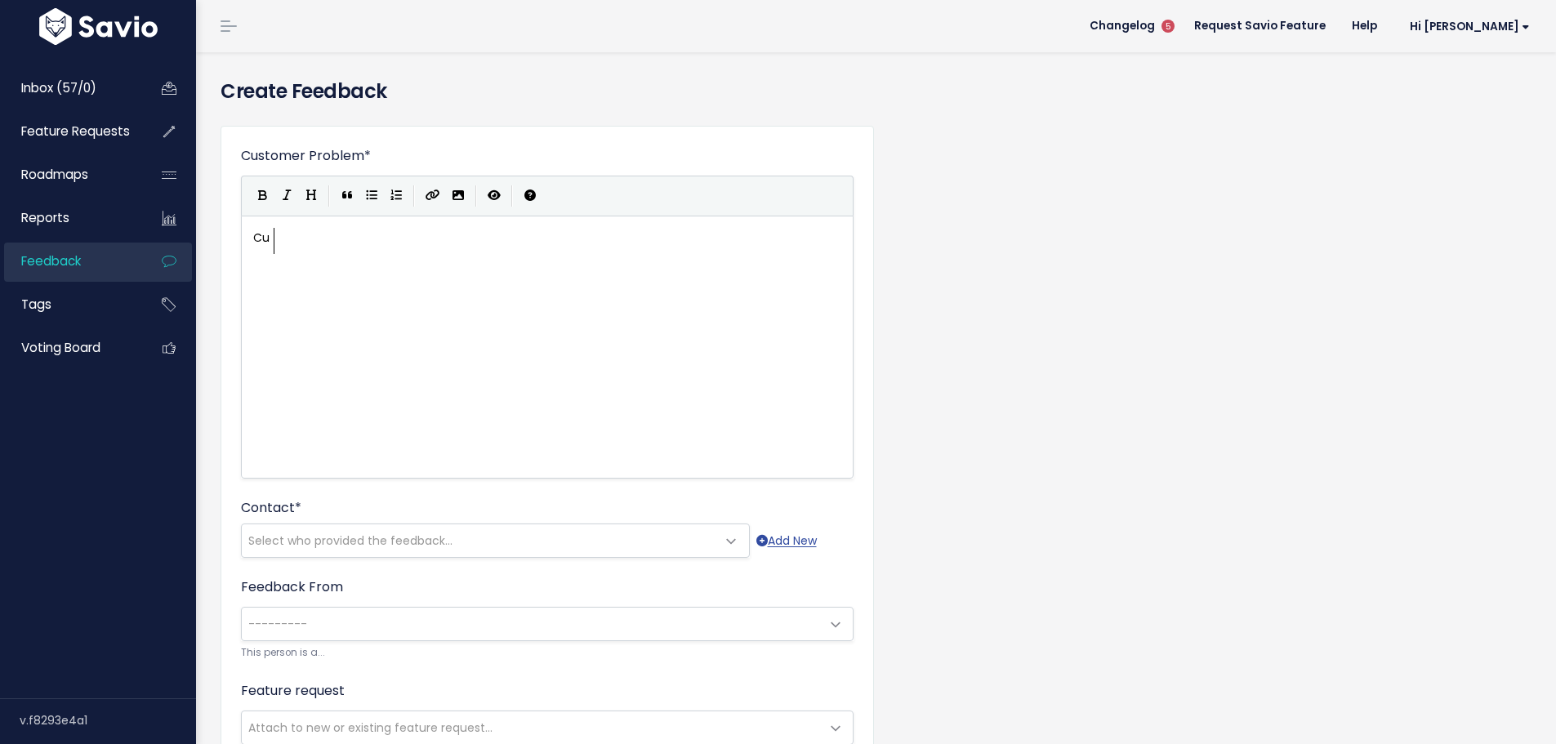
type textarea "Cua"
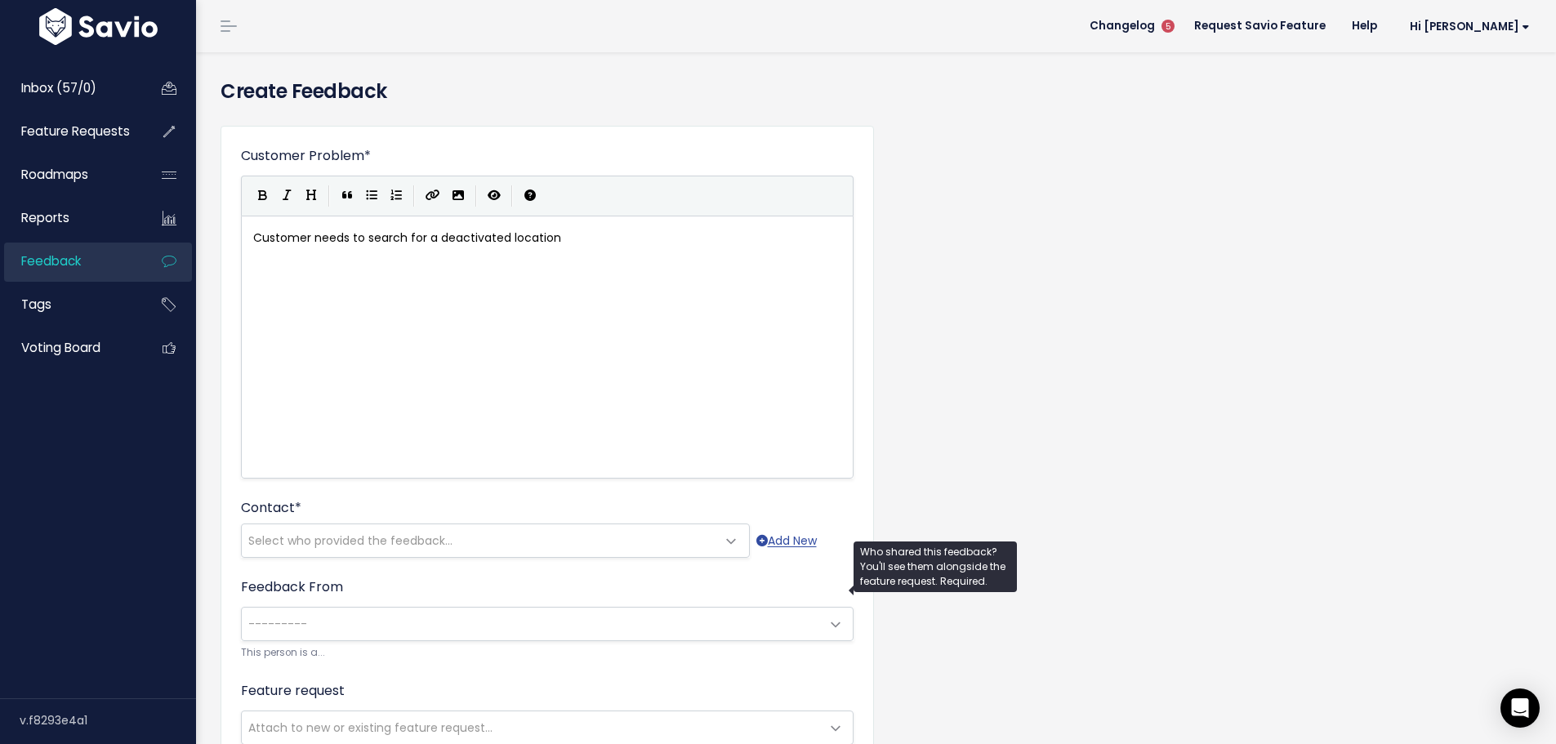
type textarea "stomer needs to search for a deactivated location"
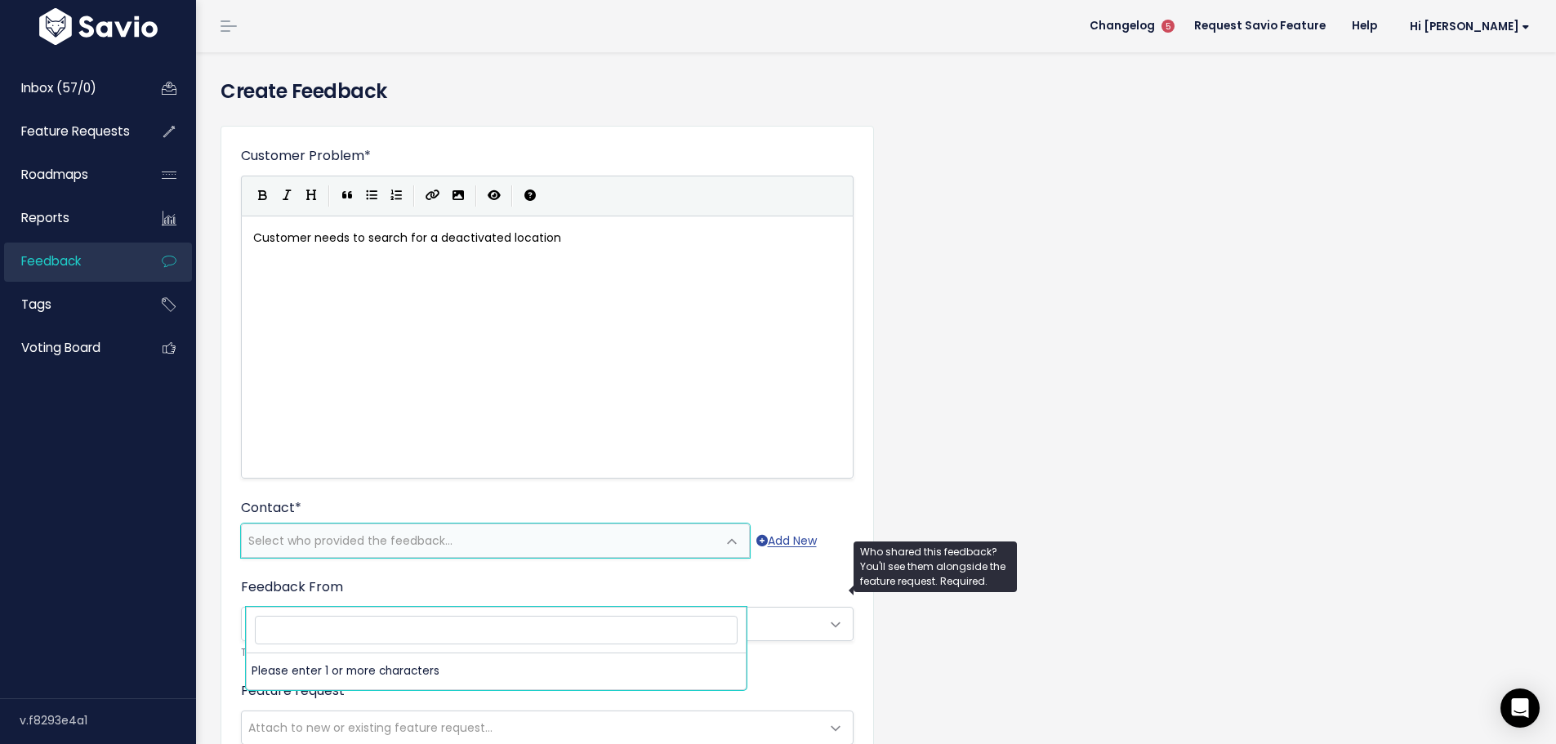
click at [320, 549] on span "Select who provided the feedback..." at bounding box center [350, 541] width 204 height 16
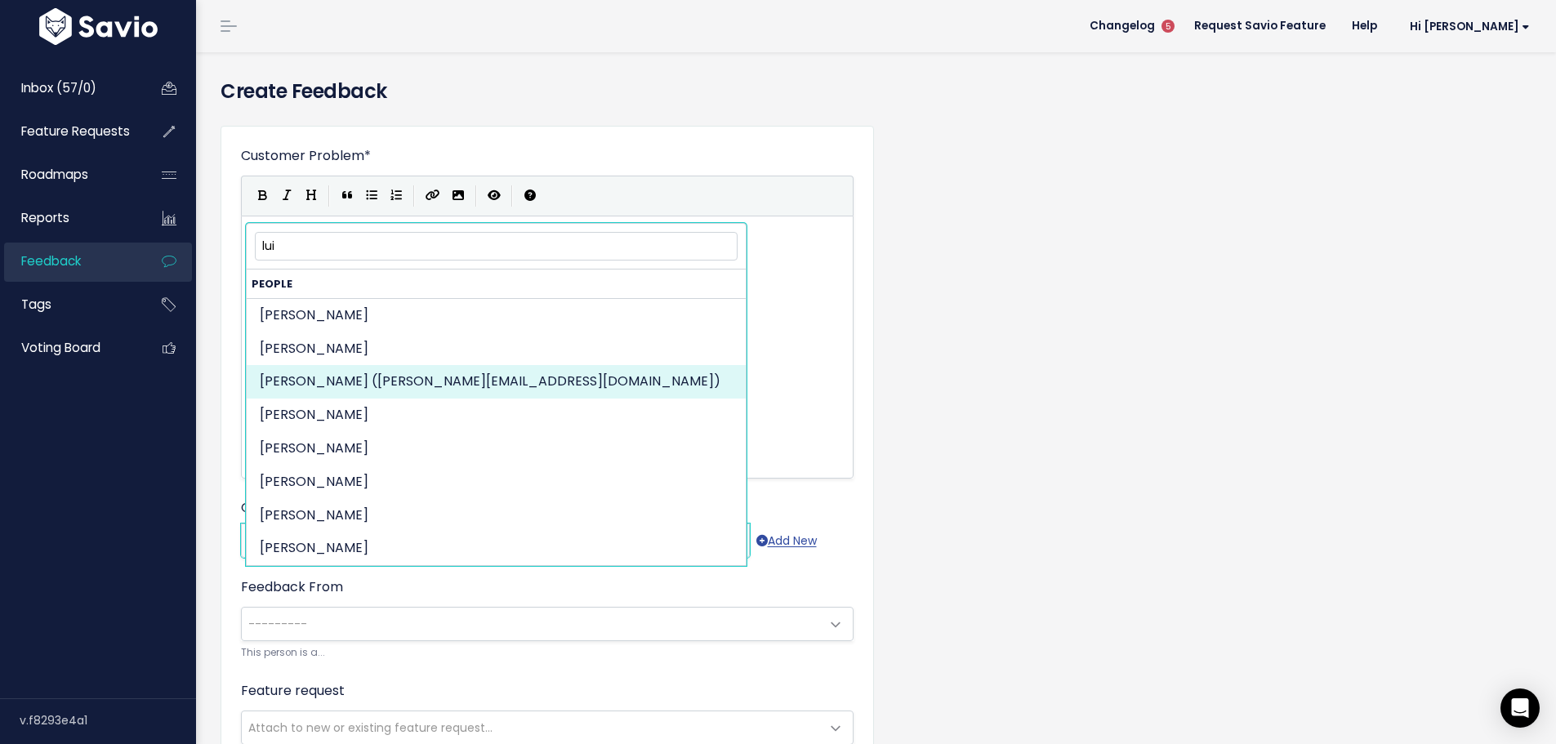
type input "lui"
select select "ACTIVE"
select select "84221638"
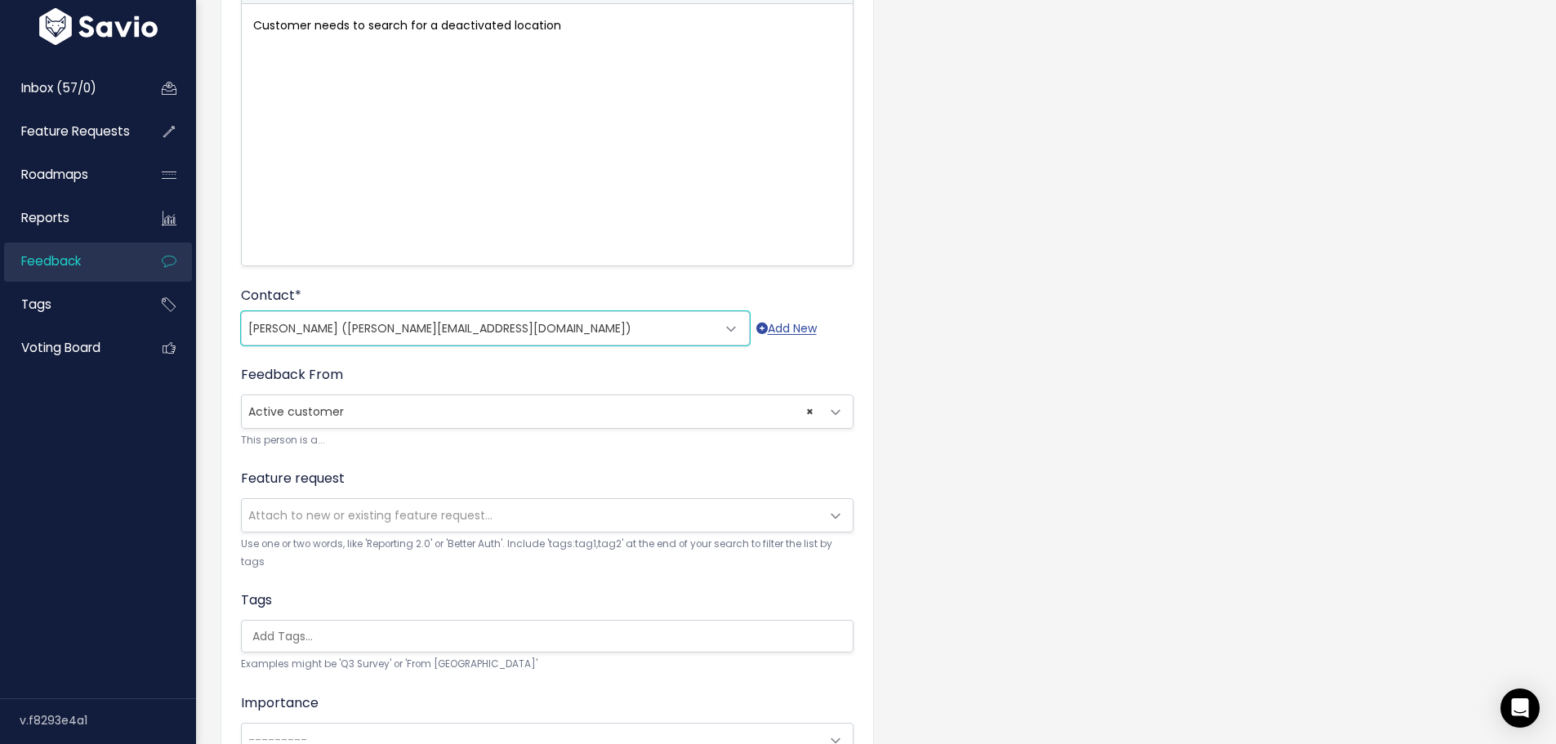
scroll to position [245, 0]
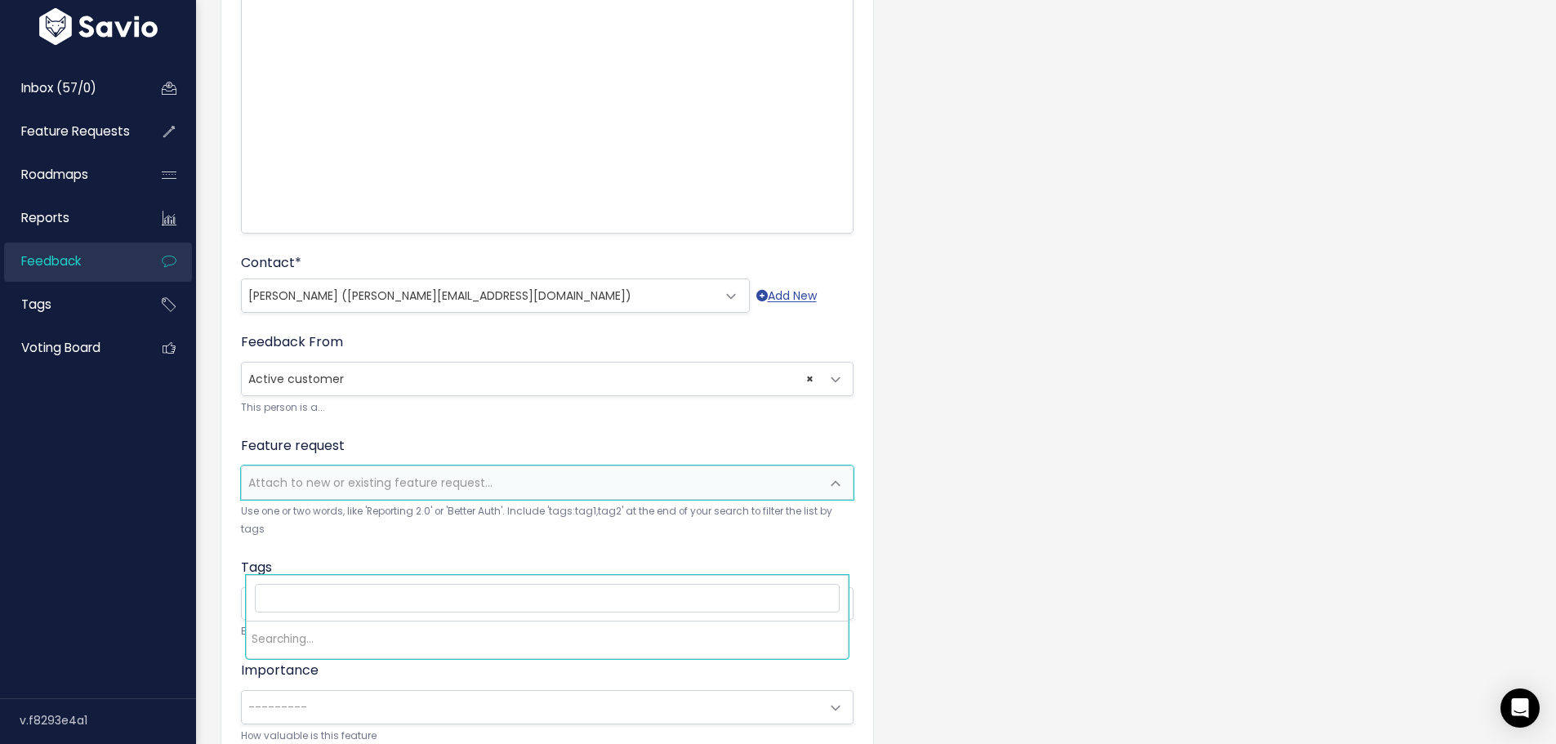
click at [326, 491] on span "Attach to new or existing feature request..." at bounding box center [370, 483] width 244 height 16
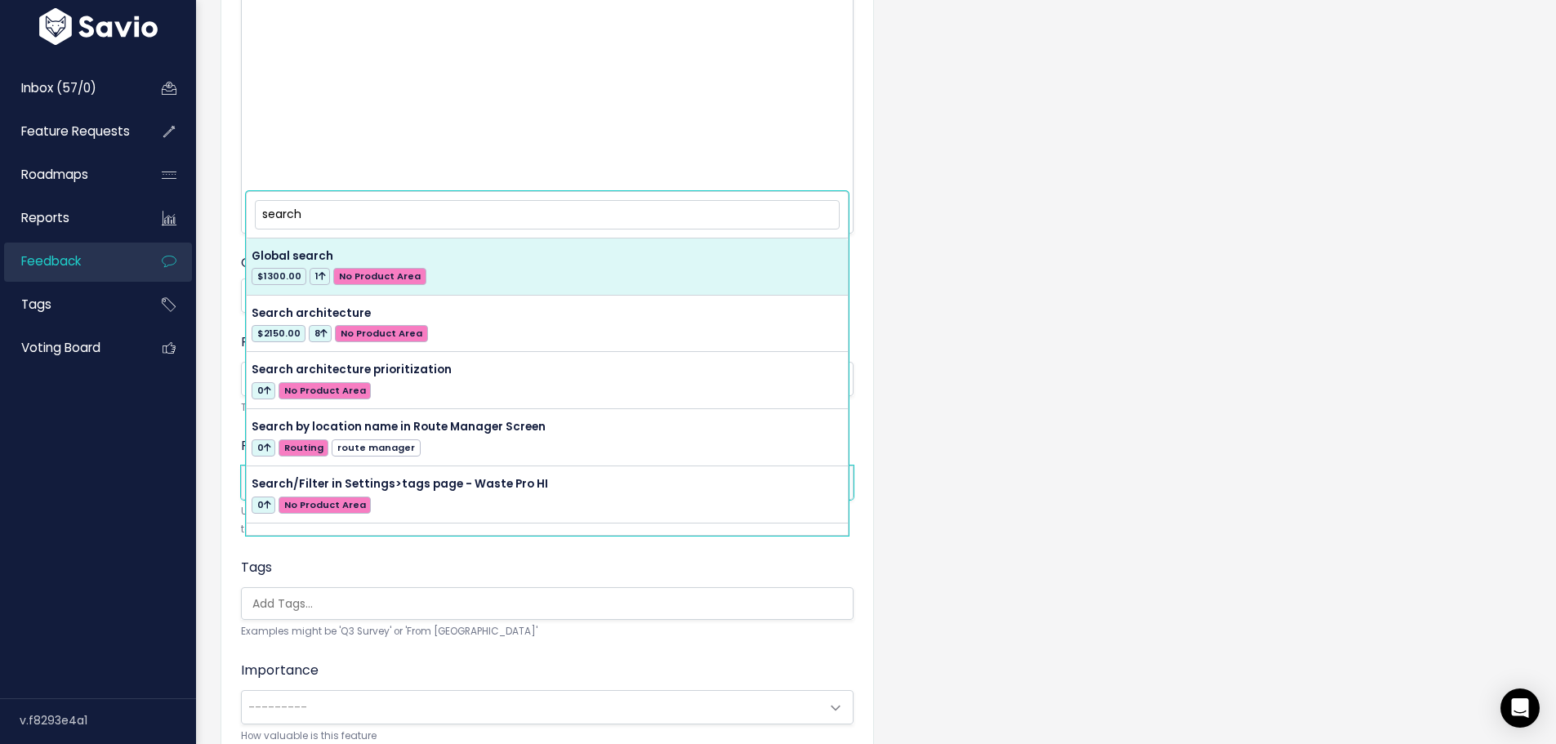
type input "search"
select select "57598"
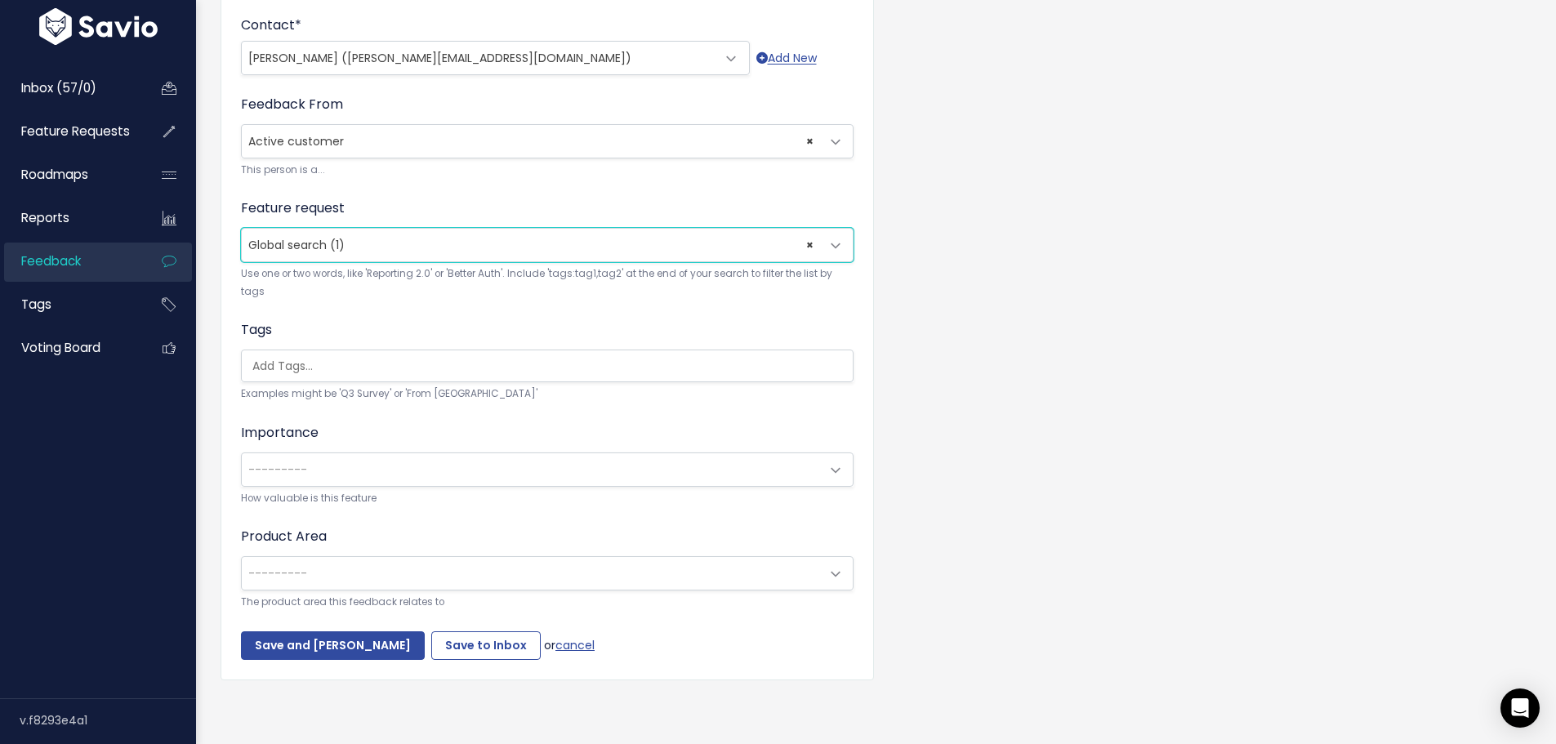
scroll to position [490, 0]
click at [348, 486] on span "---------" at bounding box center [531, 469] width 578 height 33
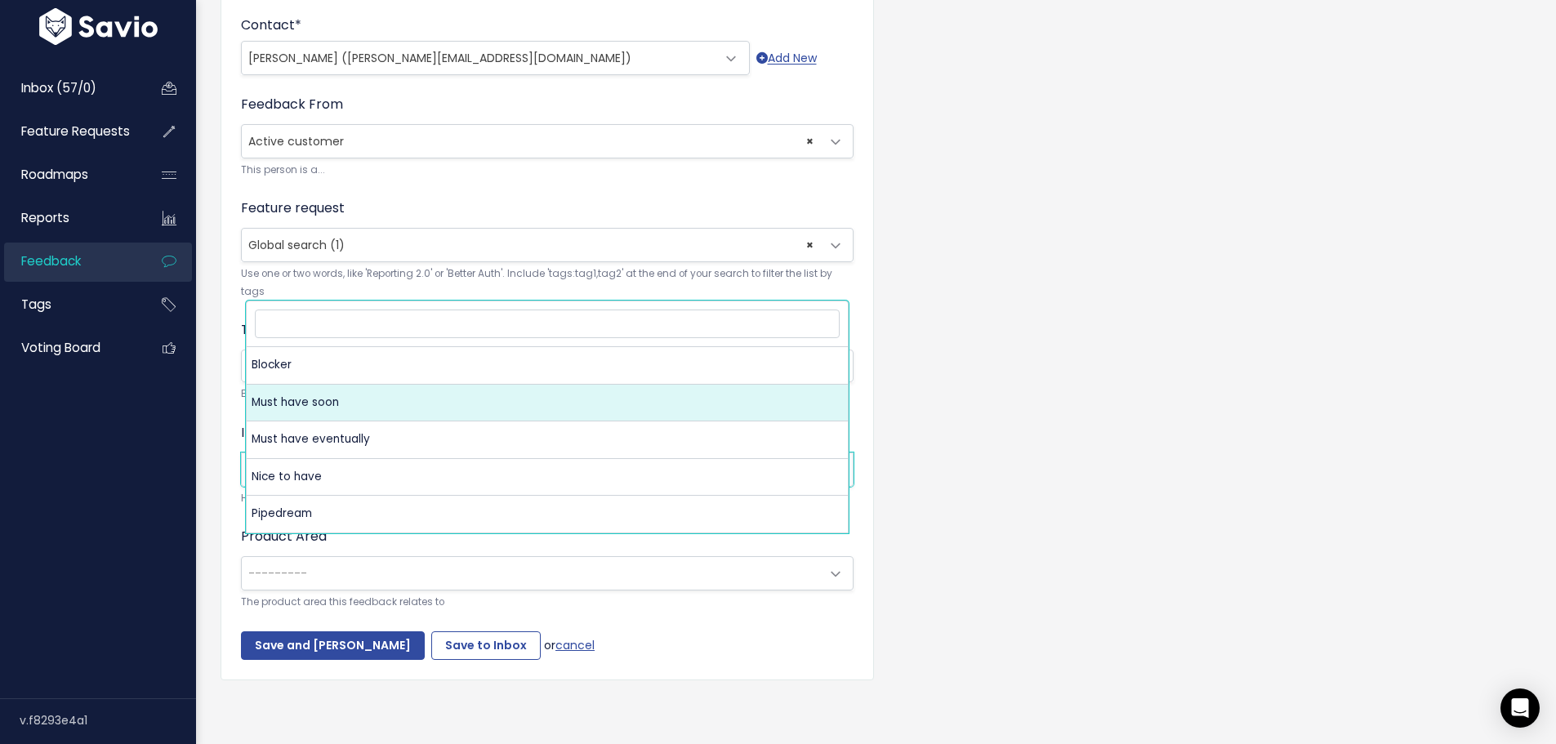
select select "MUST_HAVE"
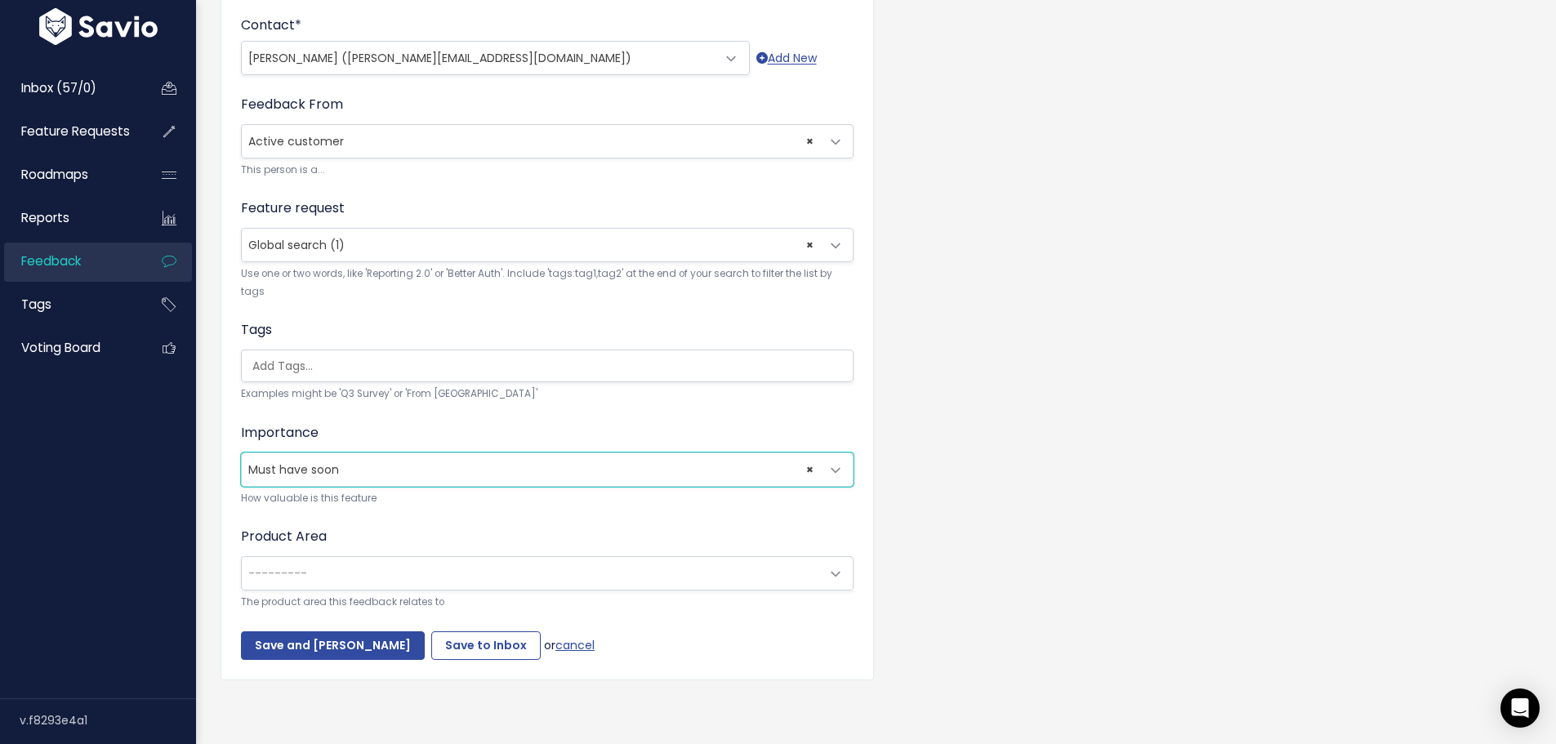
scroll to position [653, 0]
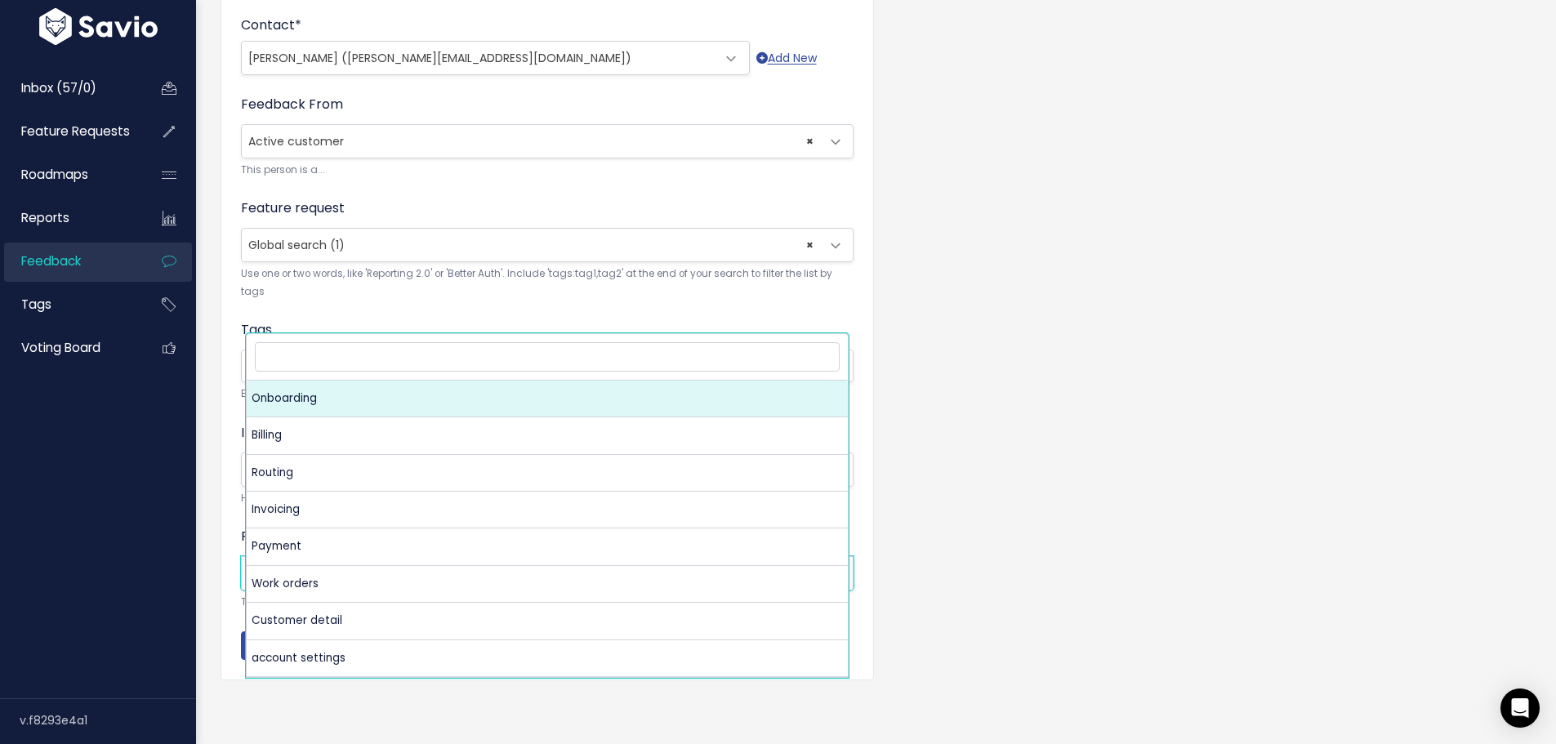
click at [414, 557] on span "---------" at bounding box center [531, 573] width 578 height 33
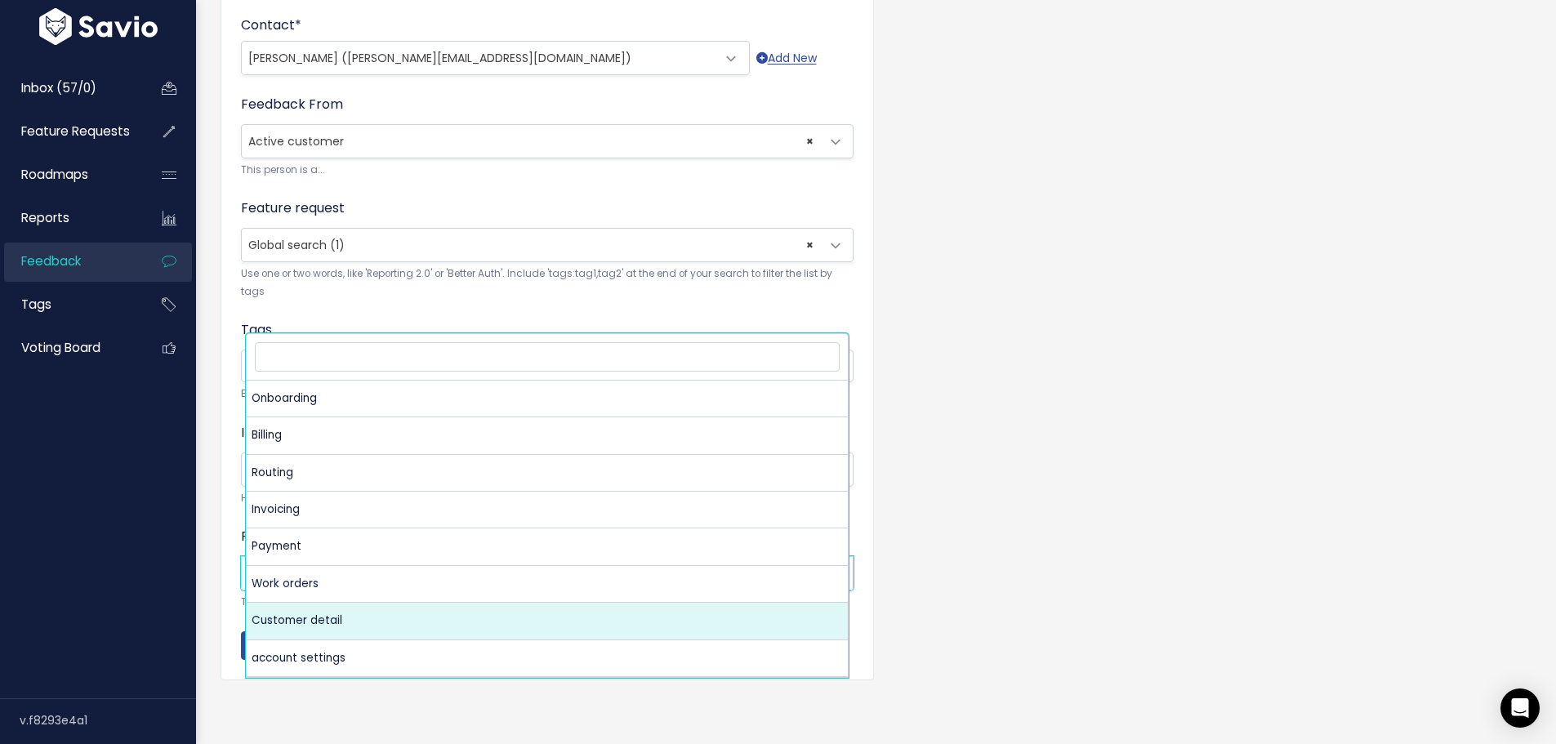
select select "MAIN:CUSTOMER_DETAIL"
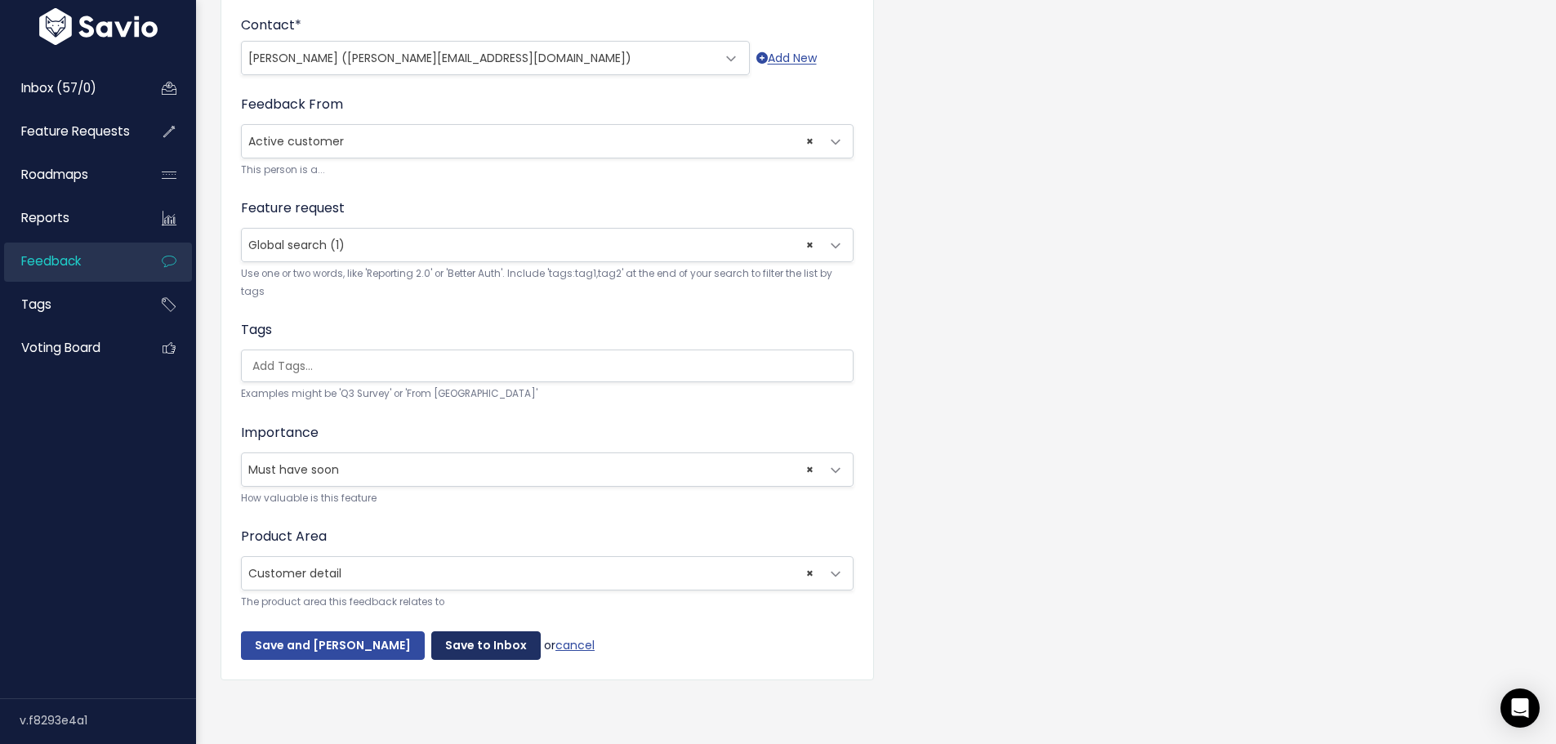
click at [499, 631] on input "Save to Inbox" at bounding box center [485, 645] width 109 height 29
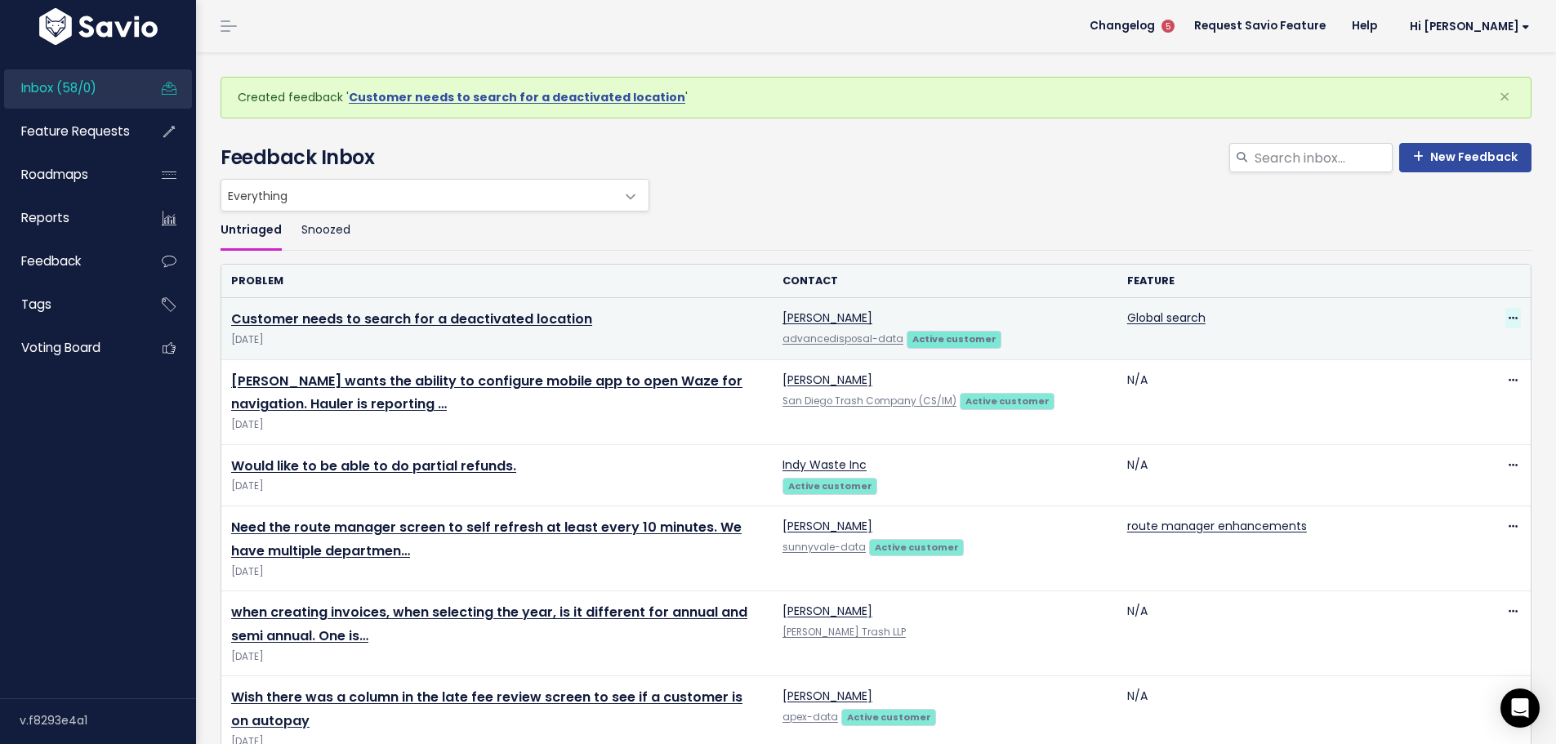
click at [1509, 324] on icon at bounding box center [1513, 319] width 9 height 11
click at [1397, 407] on link "Edit" at bounding box center [1431, 391] width 118 height 32
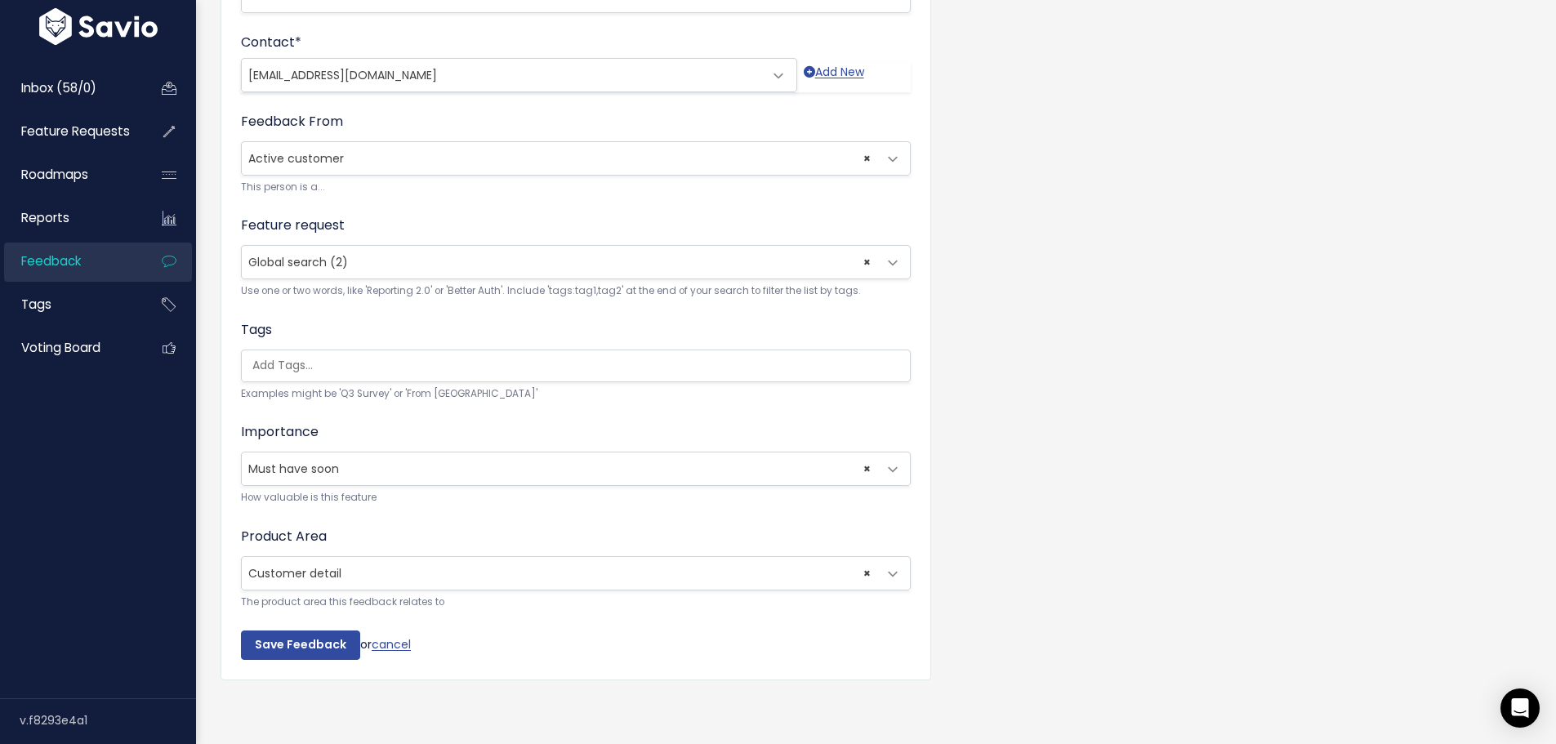
scroll to position [653, 0]
click at [320, 631] on input "Save Feedback" at bounding box center [300, 645] width 119 height 29
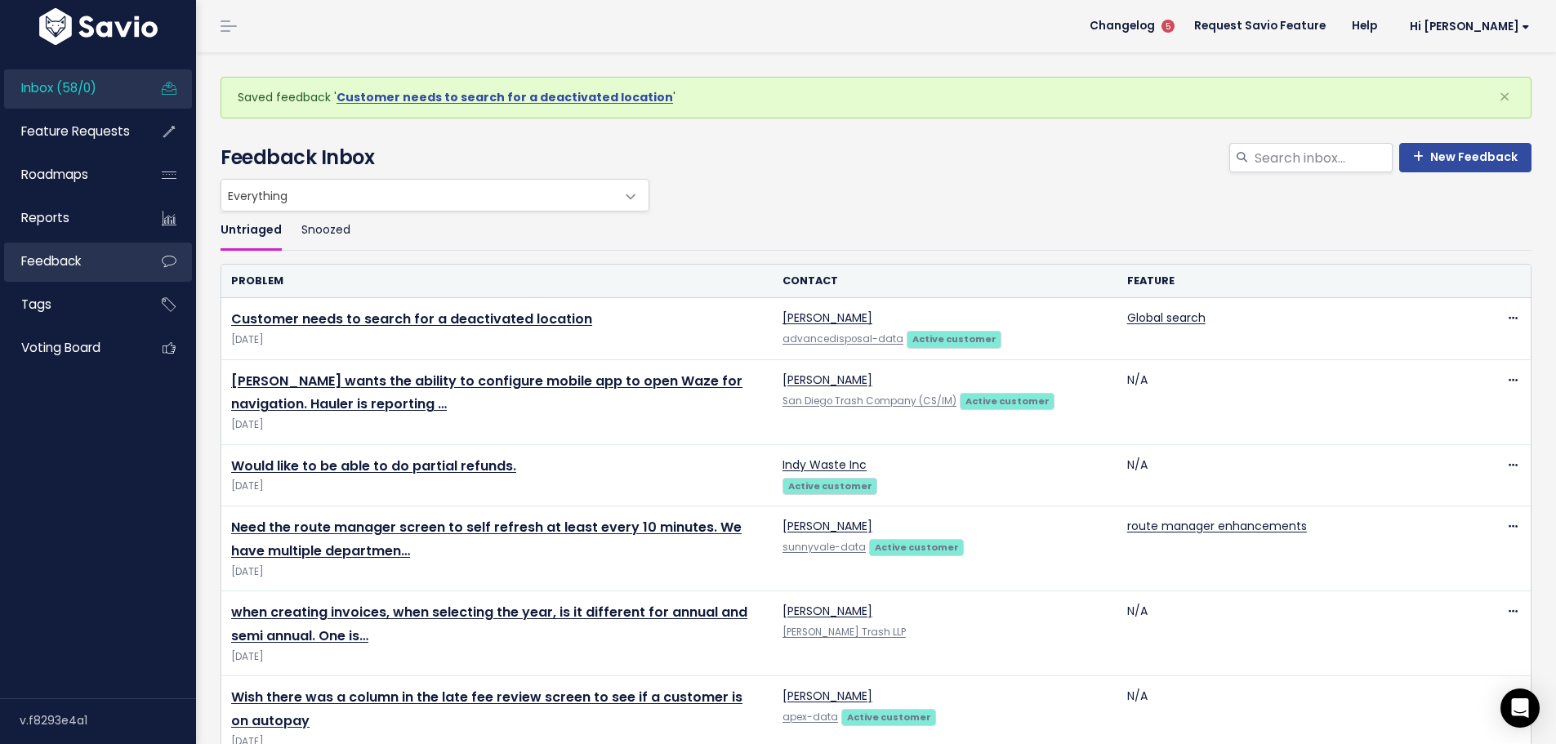
click at [64, 270] on span "Feedback" at bounding box center [51, 260] width 60 height 17
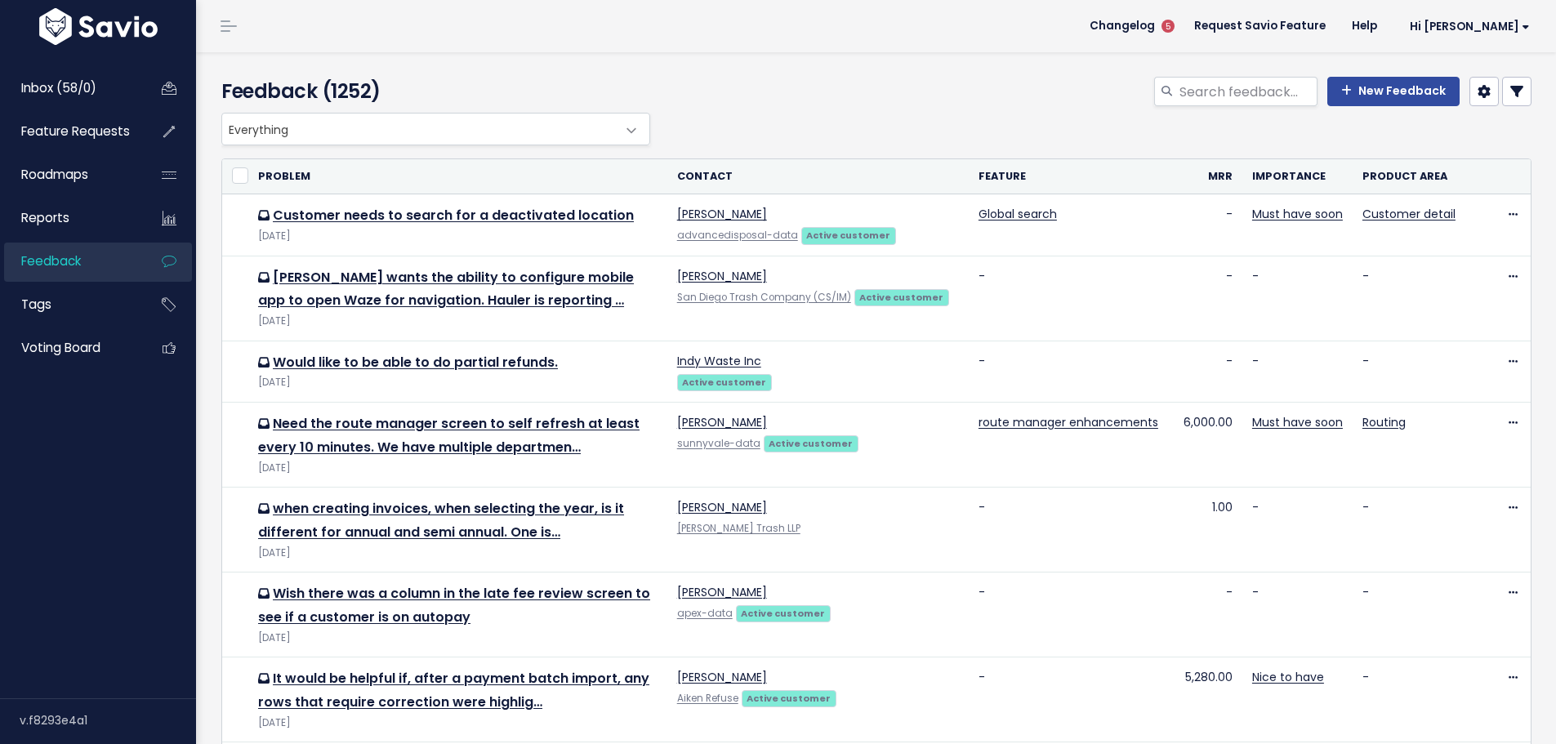
click at [57, 270] on span "Feedback" at bounding box center [51, 260] width 60 height 17
click at [48, 96] on span "Inbox (58/0)" at bounding box center [58, 87] width 75 height 17
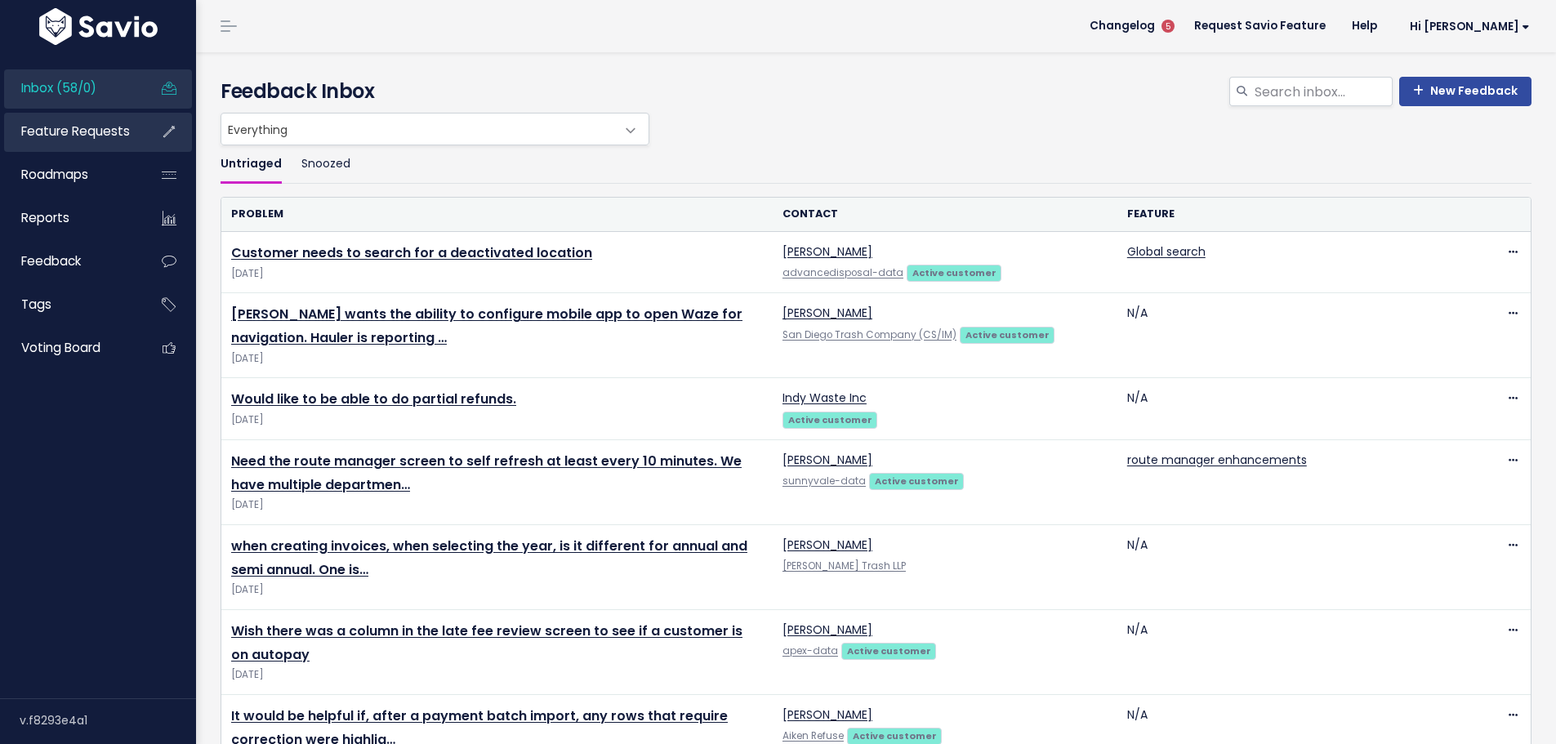
click at [47, 140] on span "Feature Requests" at bounding box center [75, 131] width 109 height 17
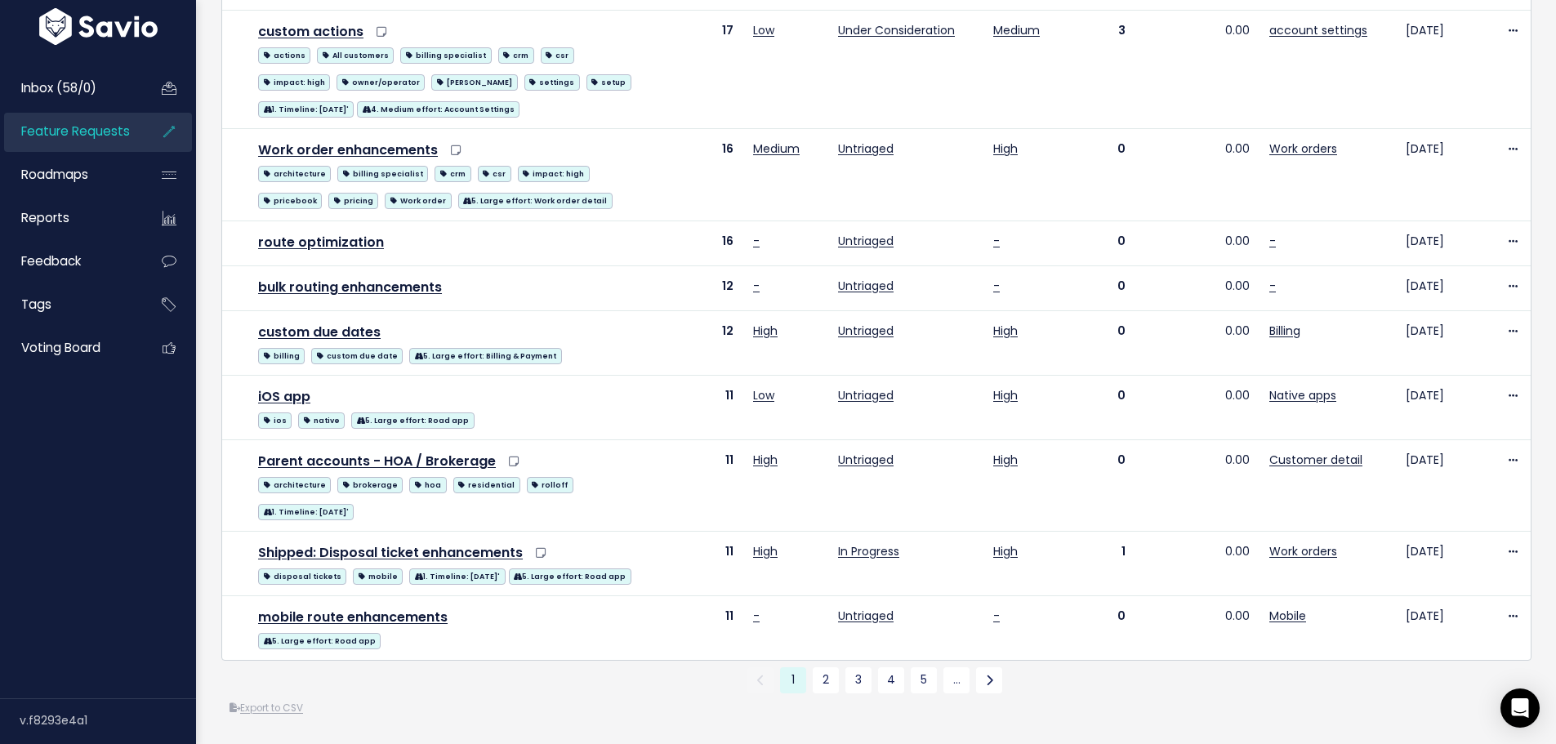
scroll to position [1634, 0]
